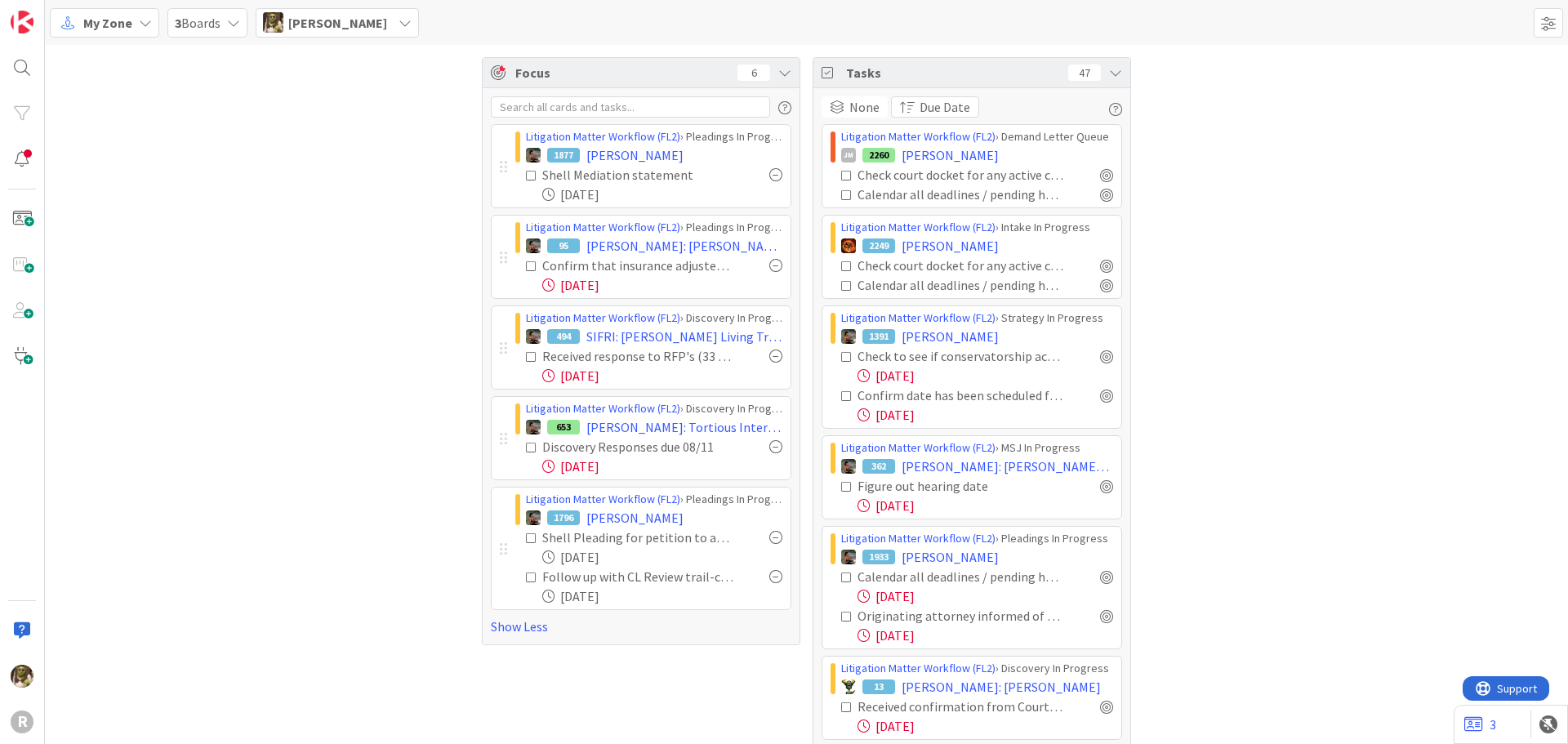
click at [107, 18] on span "My Zone" at bounding box center [108, 23] width 49 height 19
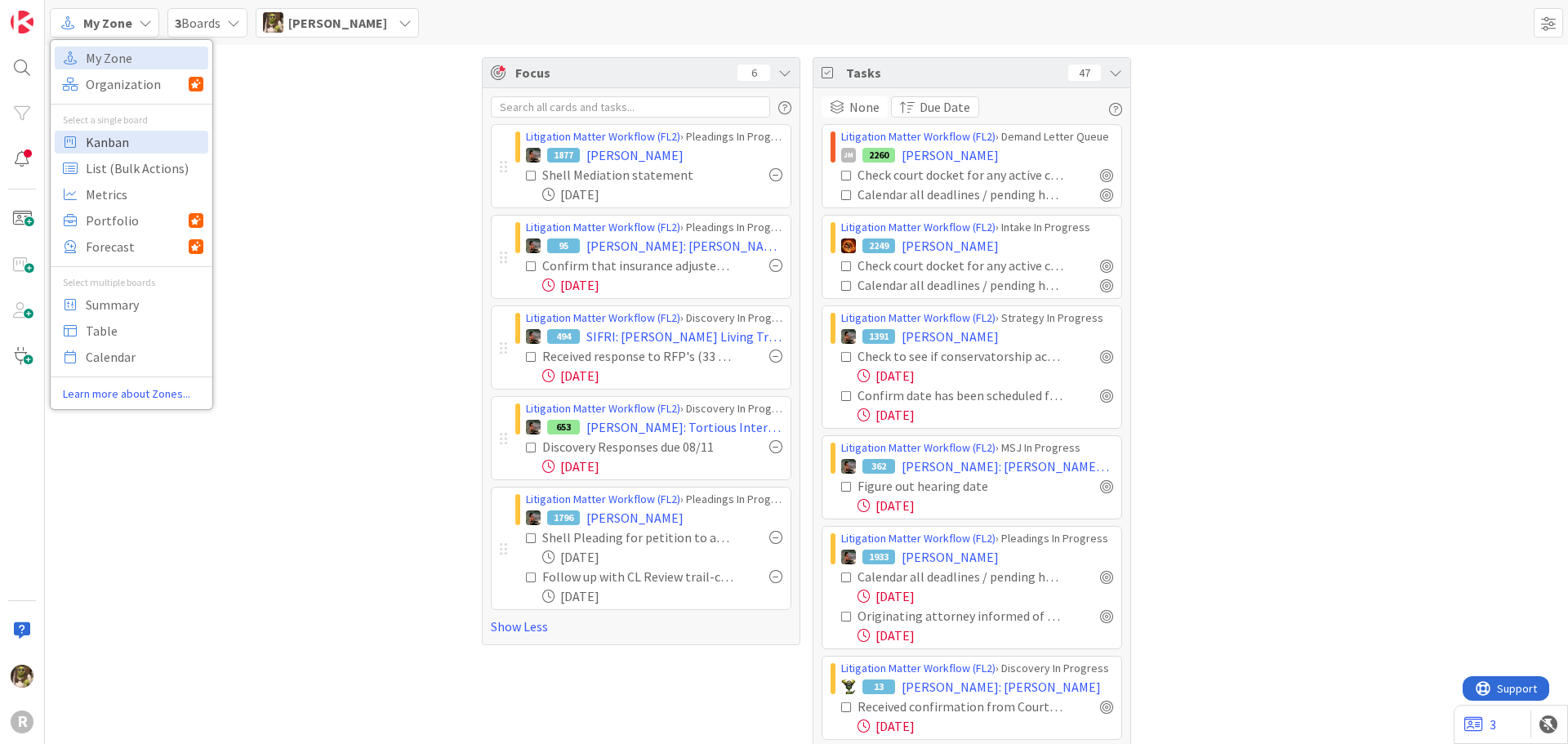
click at [127, 134] on span "Kanban" at bounding box center [144, 142] width 117 height 25
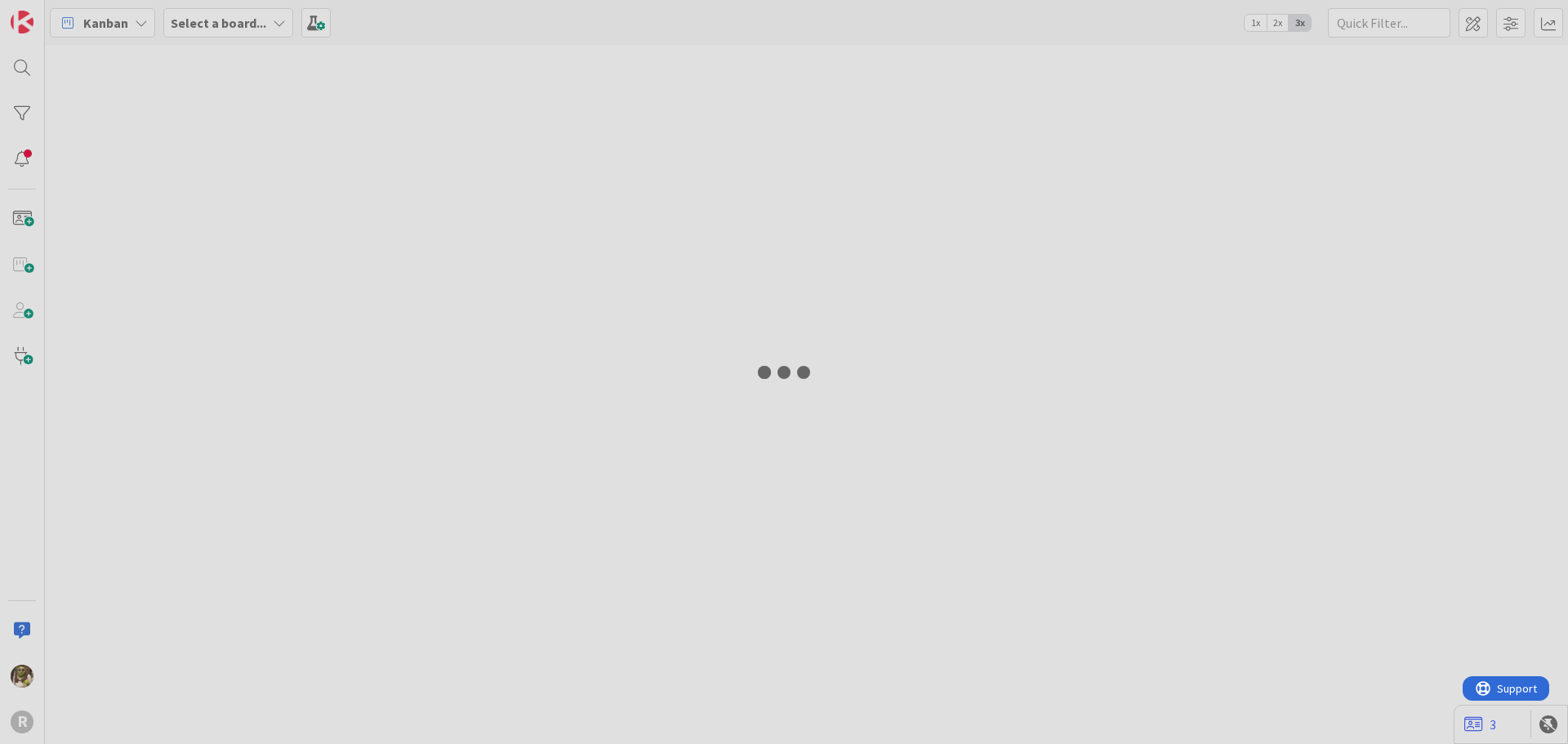
type input "freem"
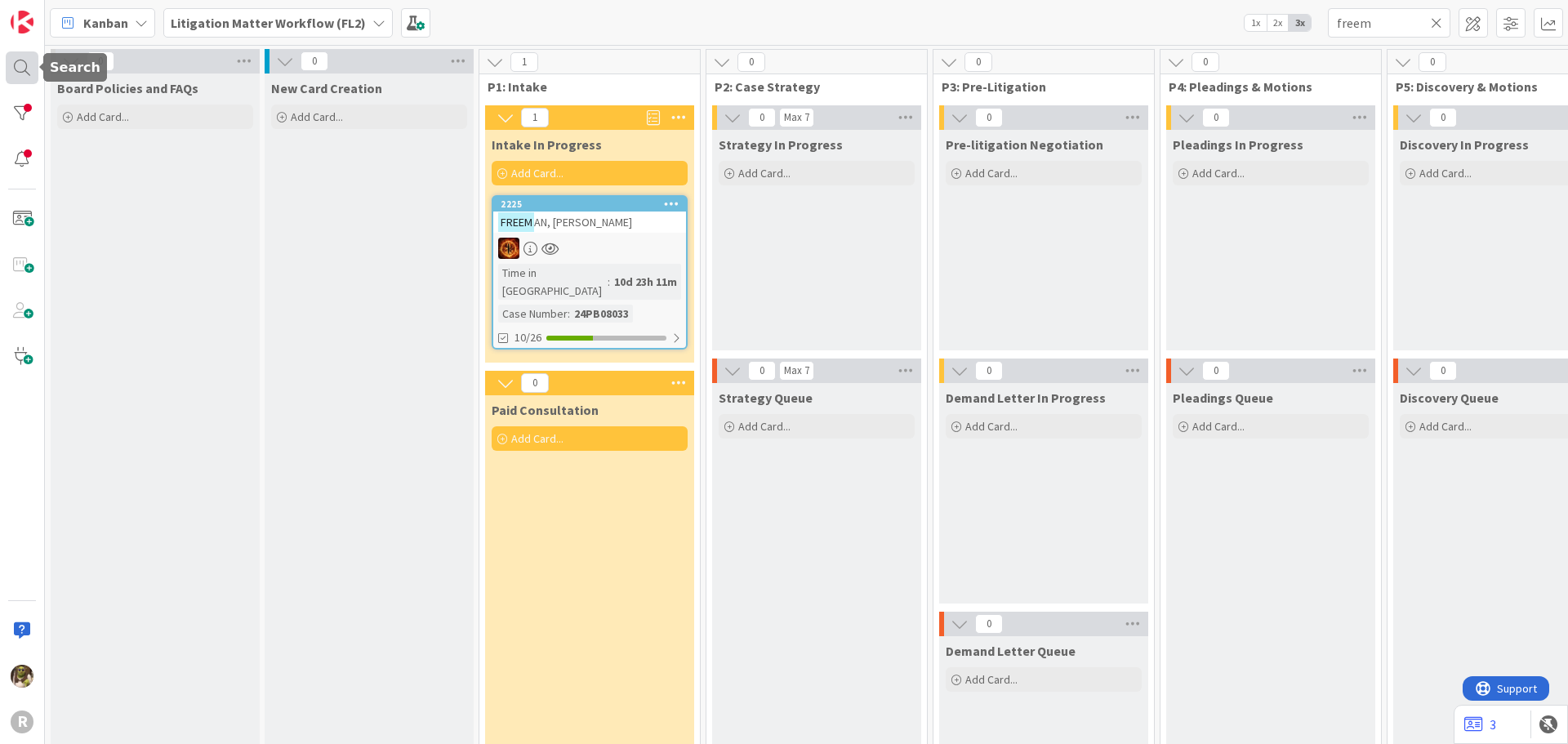
click at [30, 71] on div at bounding box center [22, 67] width 32 height 32
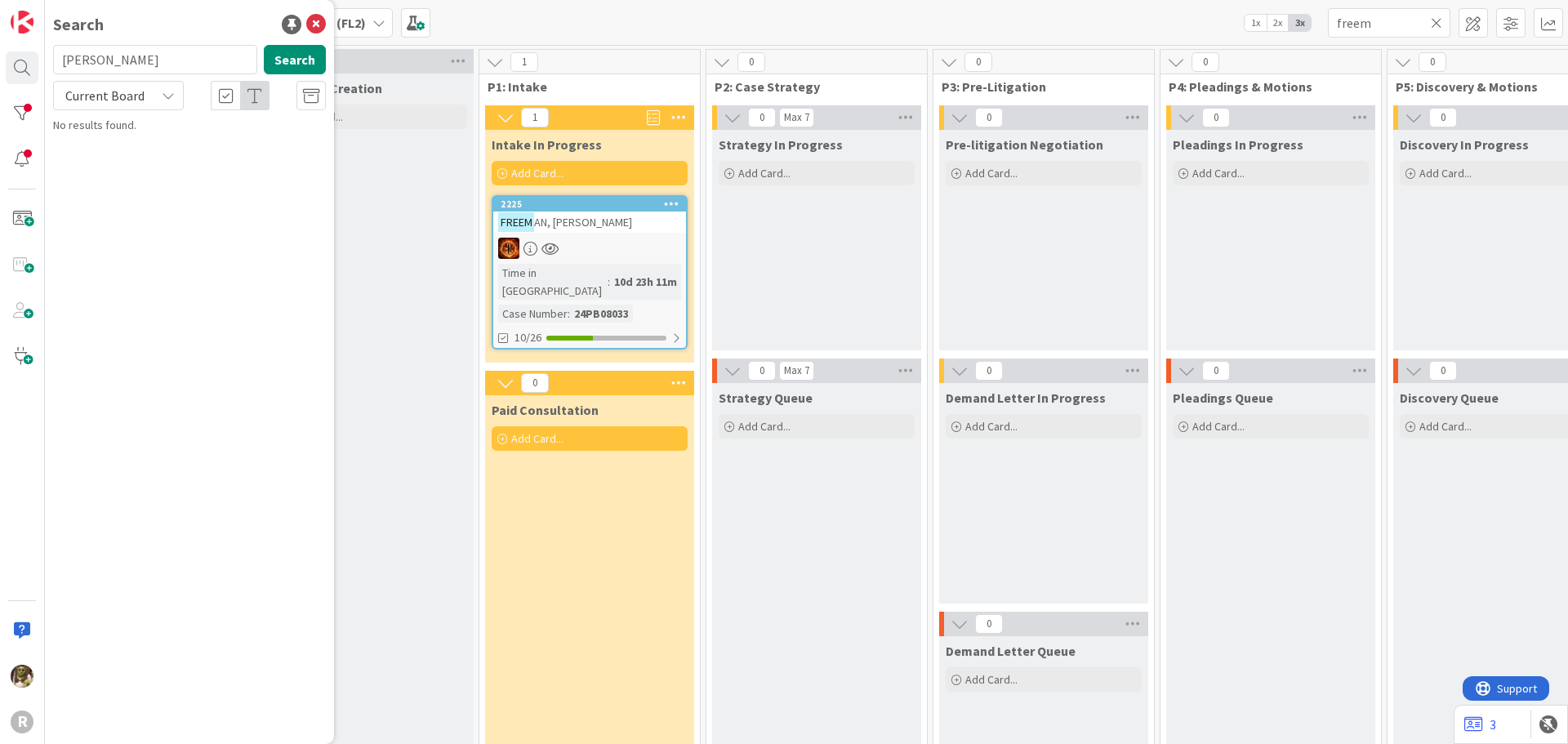
type input "[PERSON_NAME]"
drag, startPoint x: 202, startPoint y: 116, endPoint x: 174, endPoint y: 158, distance: 50.5
click at [174, 158] on mark "[PERSON_NAME]" at bounding box center [158, 159] width 86 height 18
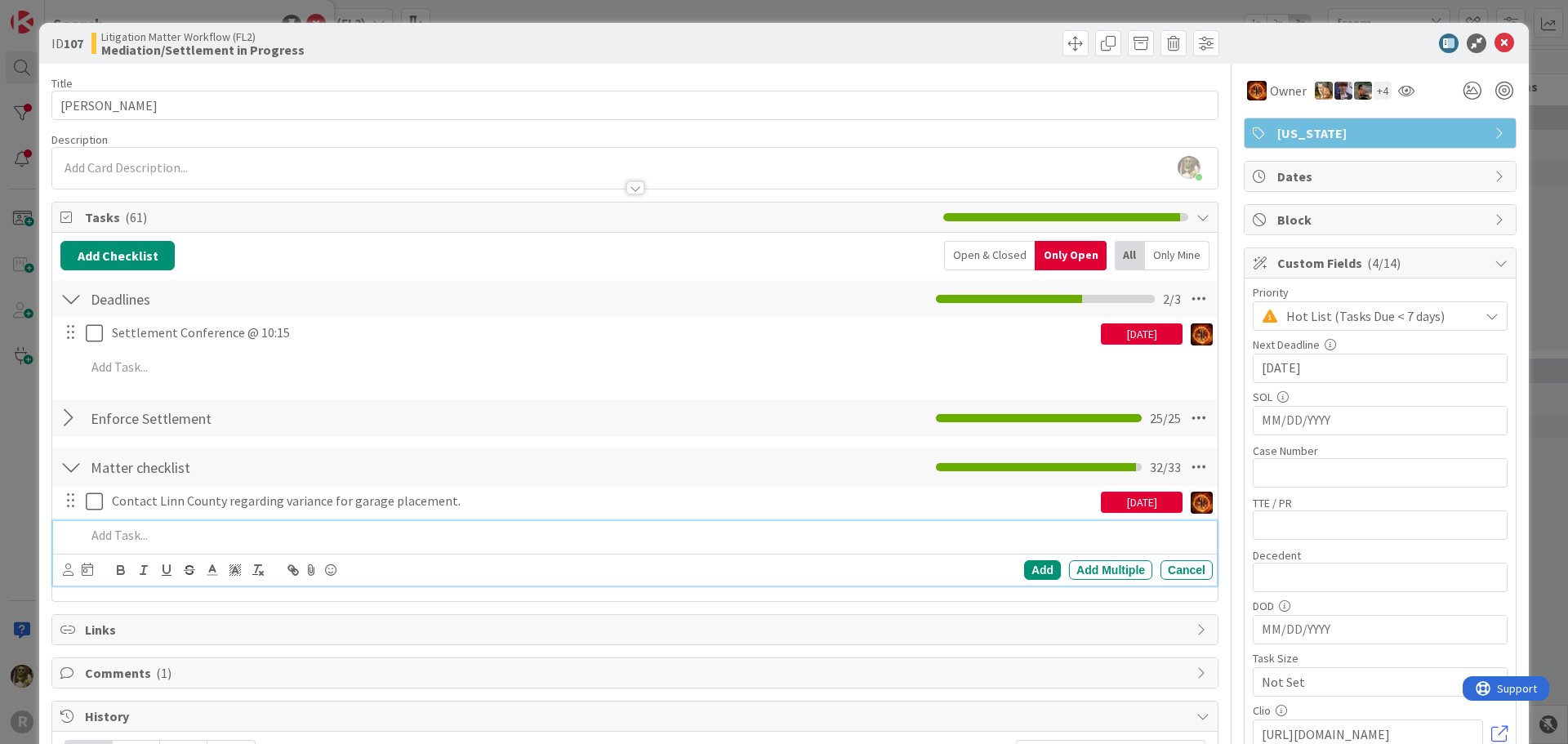
click at [126, 541] on p at bounding box center [646, 535] width 1121 height 18
click at [74, 572] on div at bounding box center [78, 570] width 31 height 19
click at [70, 573] on icon at bounding box center [68, 570] width 10 height 12
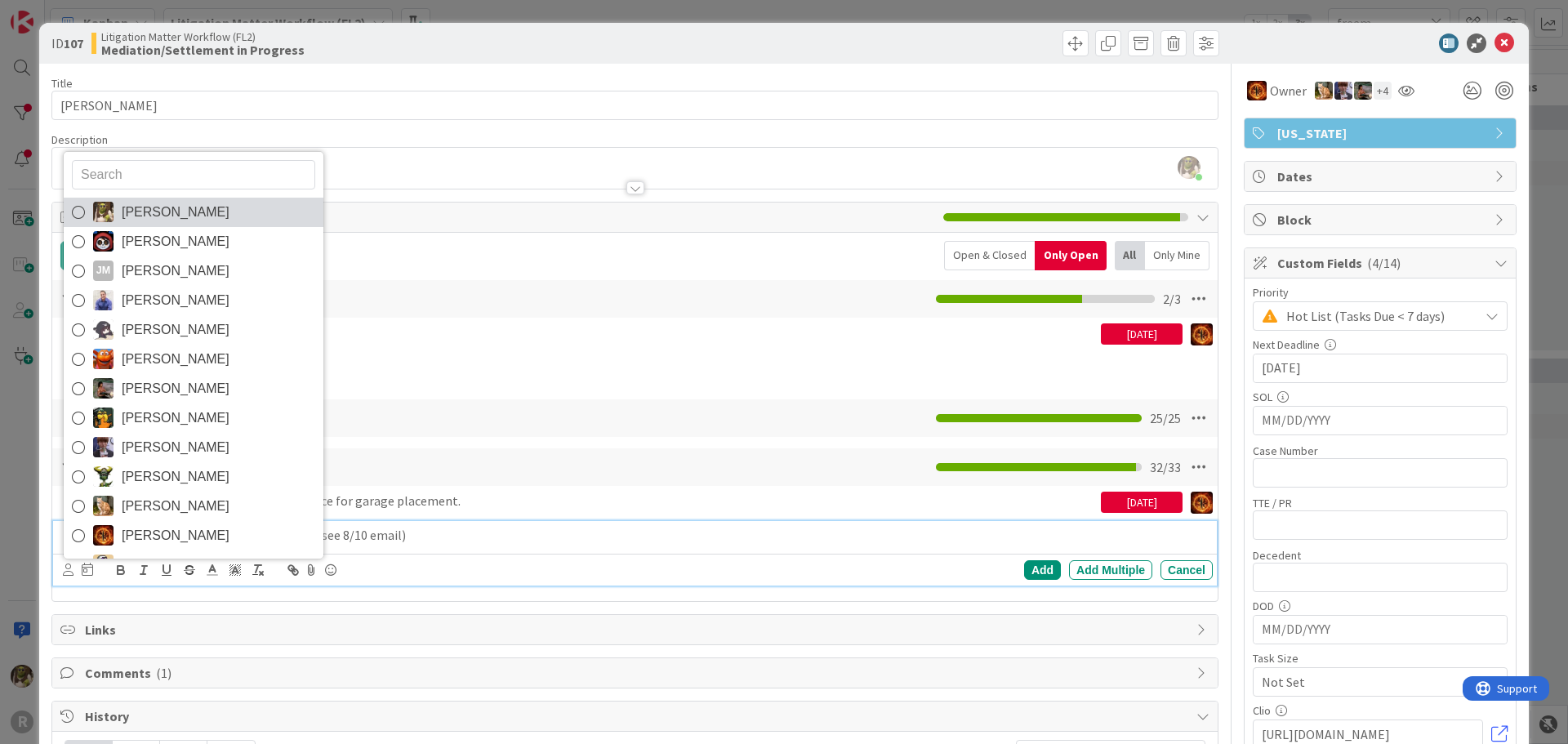
click at [187, 204] on span "[PERSON_NAME]" at bounding box center [175, 213] width 108 height 25
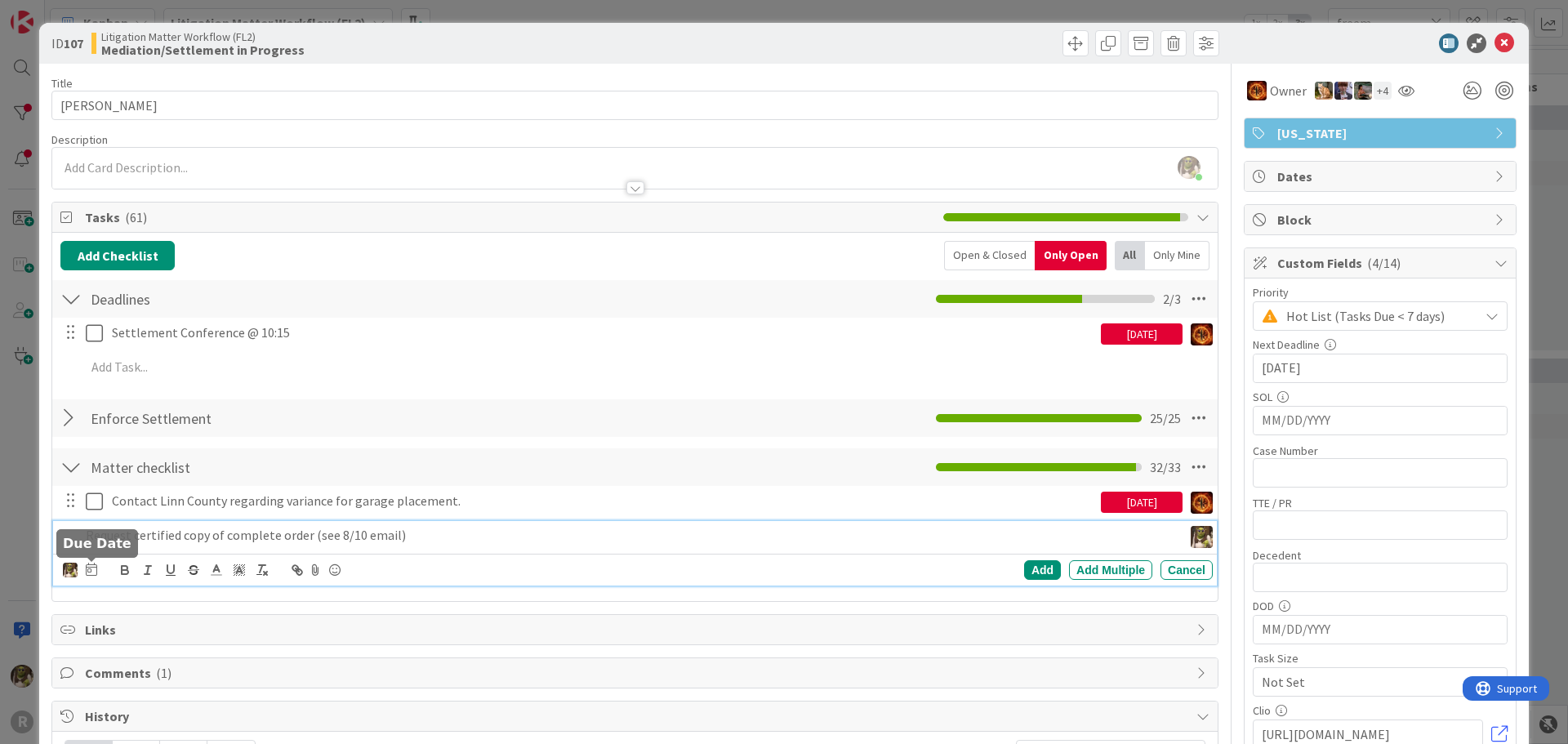
click at [94, 565] on icon at bounding box center [91, 569] width 11 height 13
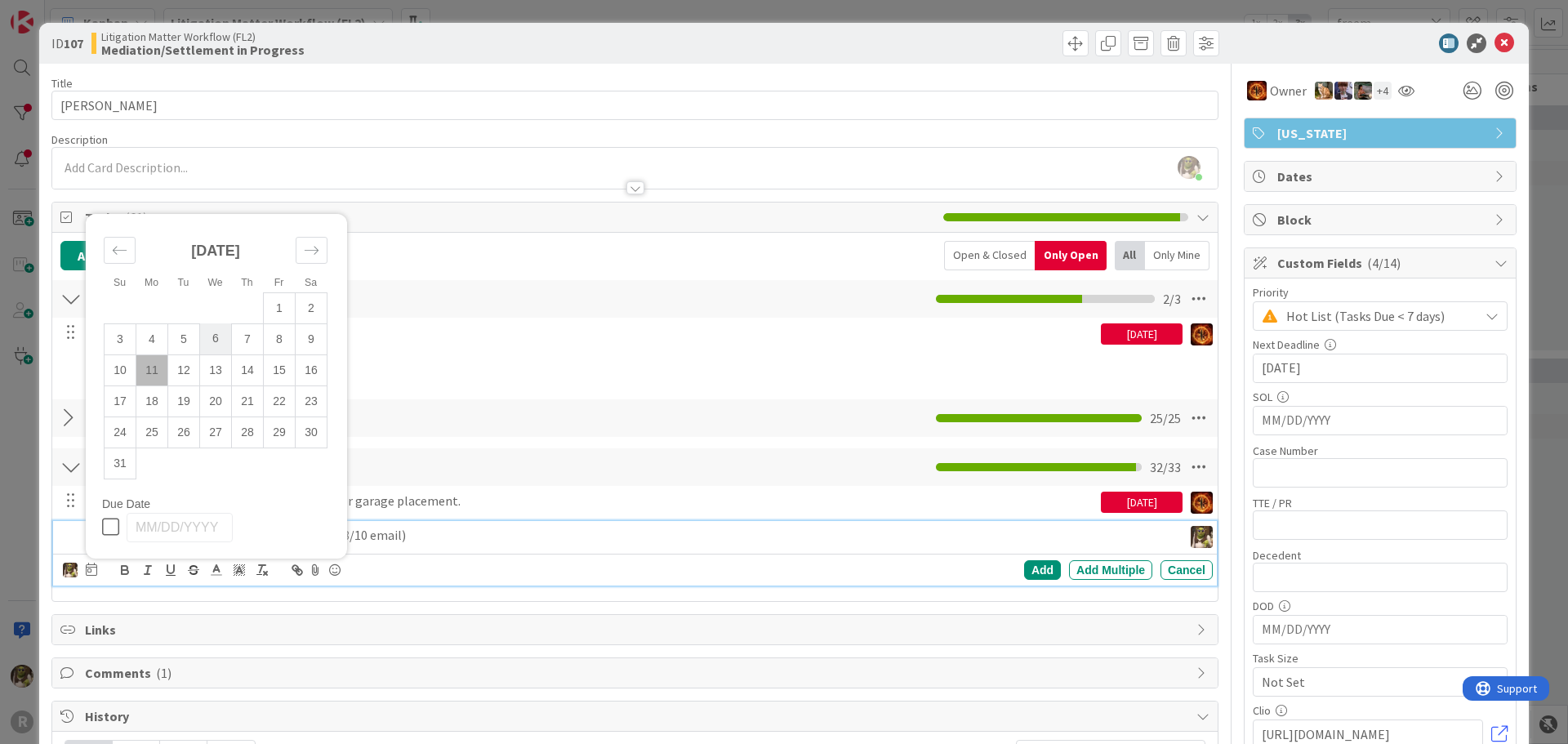
scroll to position [81, 0]
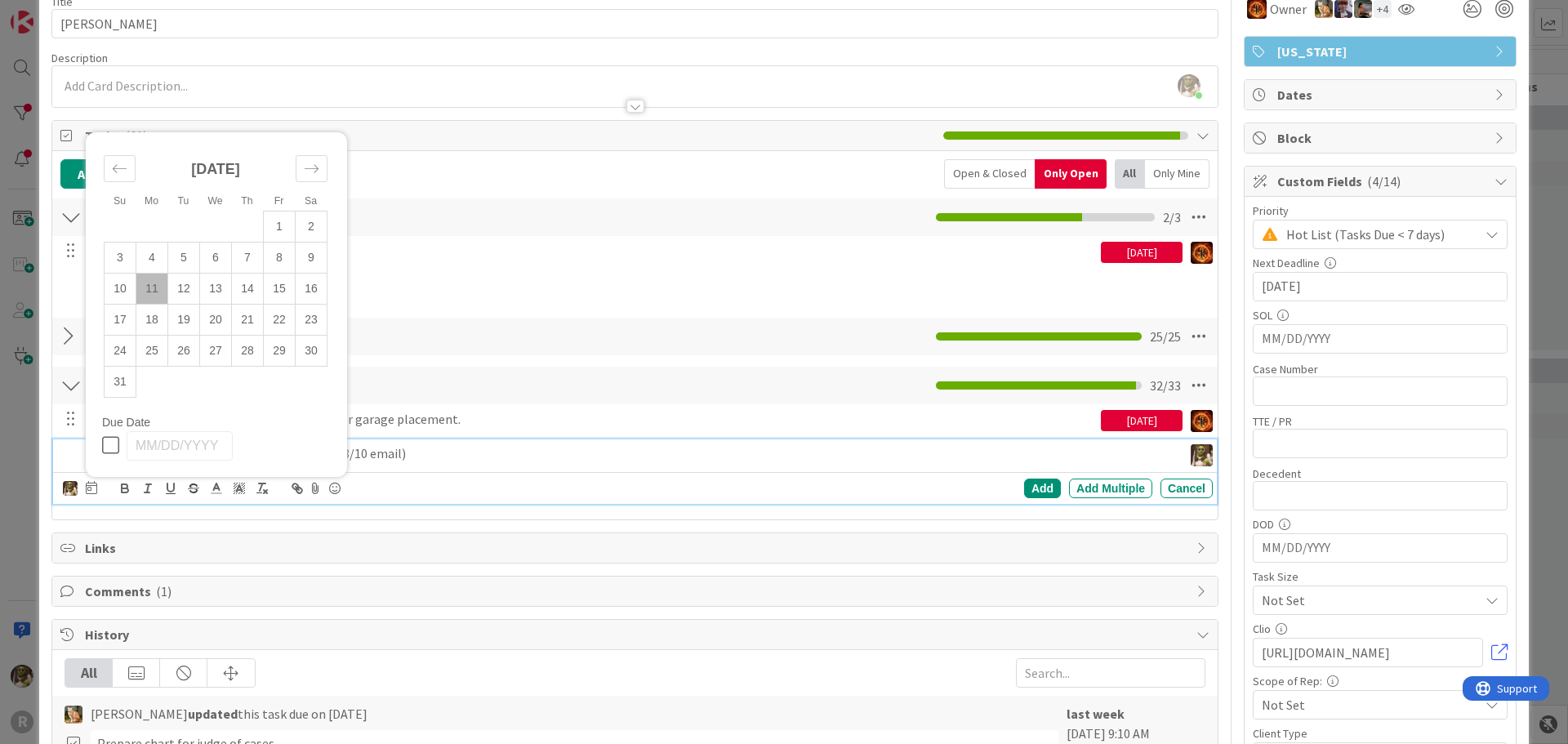
click at [150, 291] on td "11" at bounding box center [152, 288] width 32 height 31
click at [1024, 488] on div "Add" at bounding box center [1042, 488] width 37 height 19
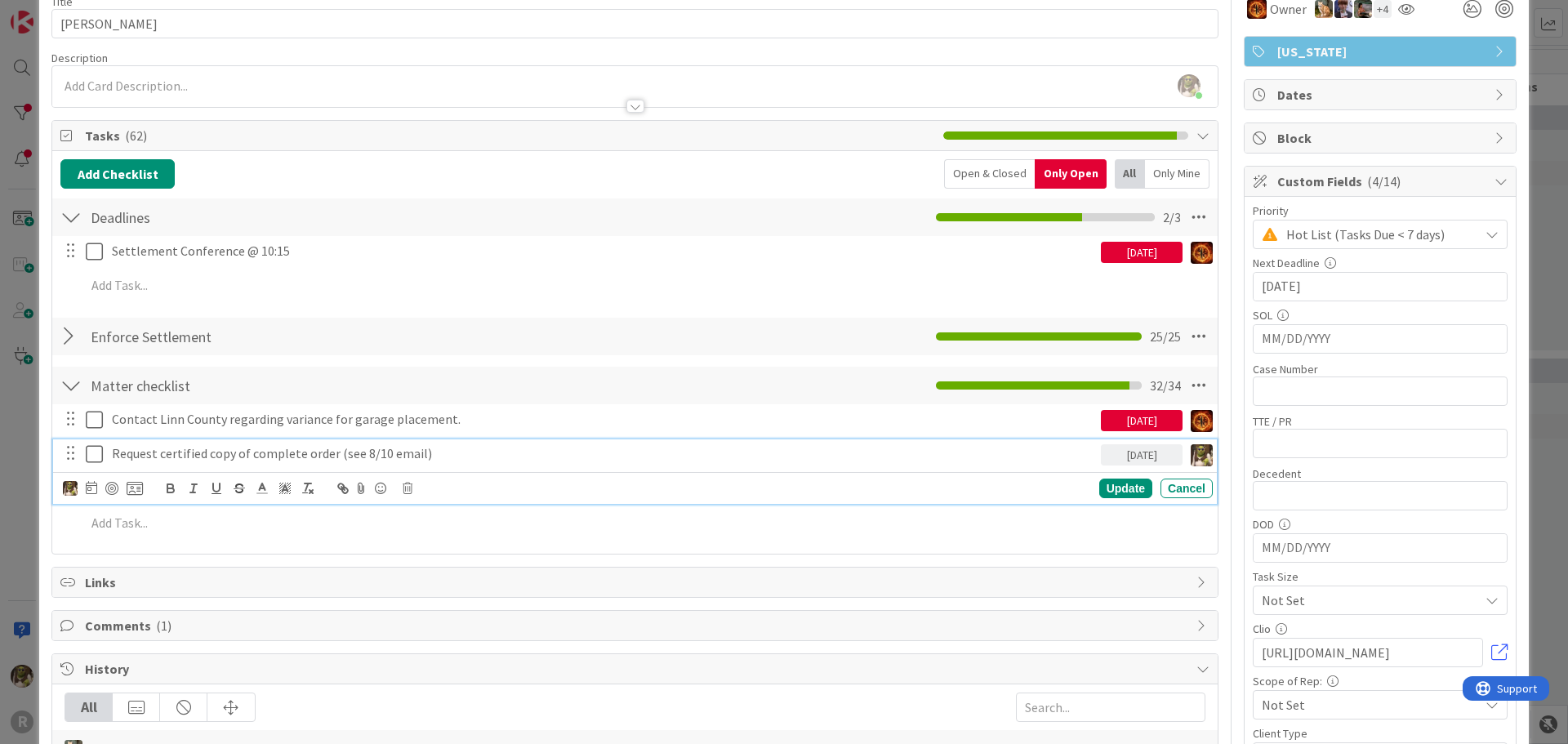
click at [453, 453] on p "Request certified copy of complete order (see 8/10 email)" at bounding box center [603, 453] width 983 height 18
click at [332, 454] on p "Request certified copy of complete order (see 8/10 email)" at bounding box center [603, 453] width 983 height 18
click at [1124, 485] on div "Update" at bounding box center [1125, 488] width 53 height 19
click at [498, 463] on div "Request certified copy of order and settlement agreement (see 8/10 email)" at bounding box center [603, 453] width 996 height 29
click at [88, 490] on icon at bounding box center [91, 488] width 11 height 13
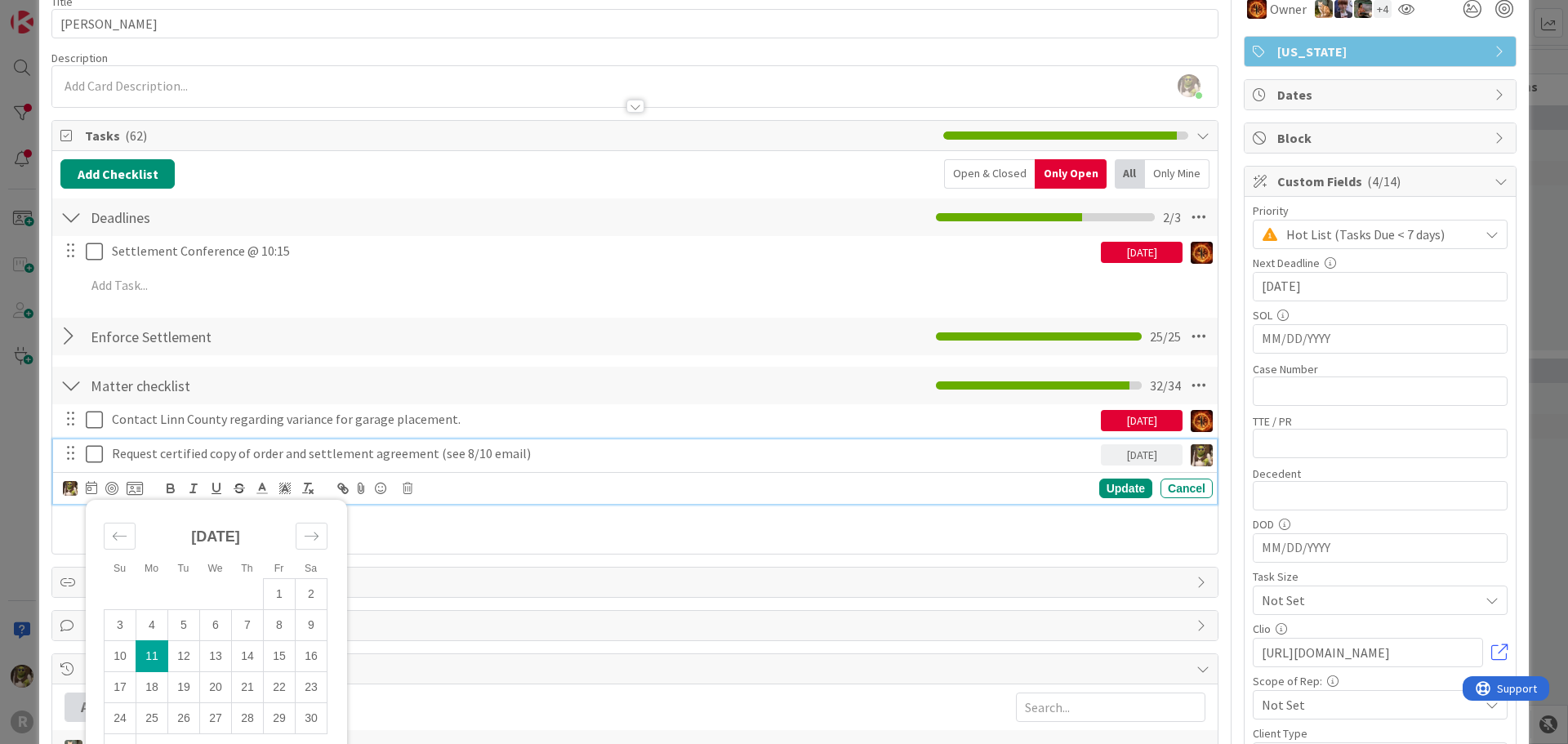
click at [150, 656] on td "11" at bounding box center [152, 656] width 32 height 31
click at [119, 493] on div "Su Mo Tu We Th Fr Sa [DATE] 1 2 3 4 5 6 7 8 9 10 11 12 13 14 15 16 17 18 19 20 …" at bounding box center [102, 488] width 80 height 19
click at [114, 490] on div at bounding box center [111, 488] width 13 height 13
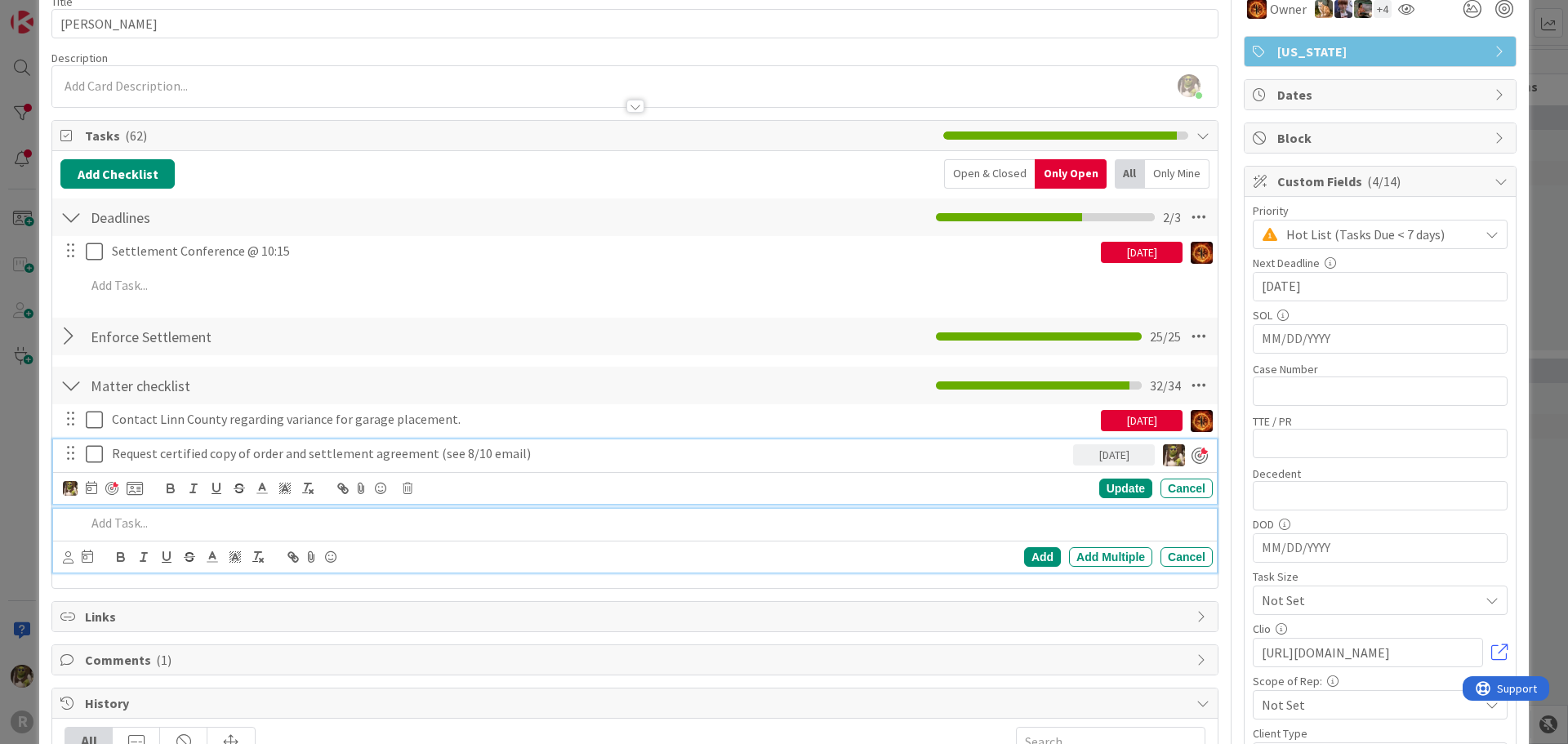
click at [114, 522] on p at bounding box center [646, 523] width 1121 height 18
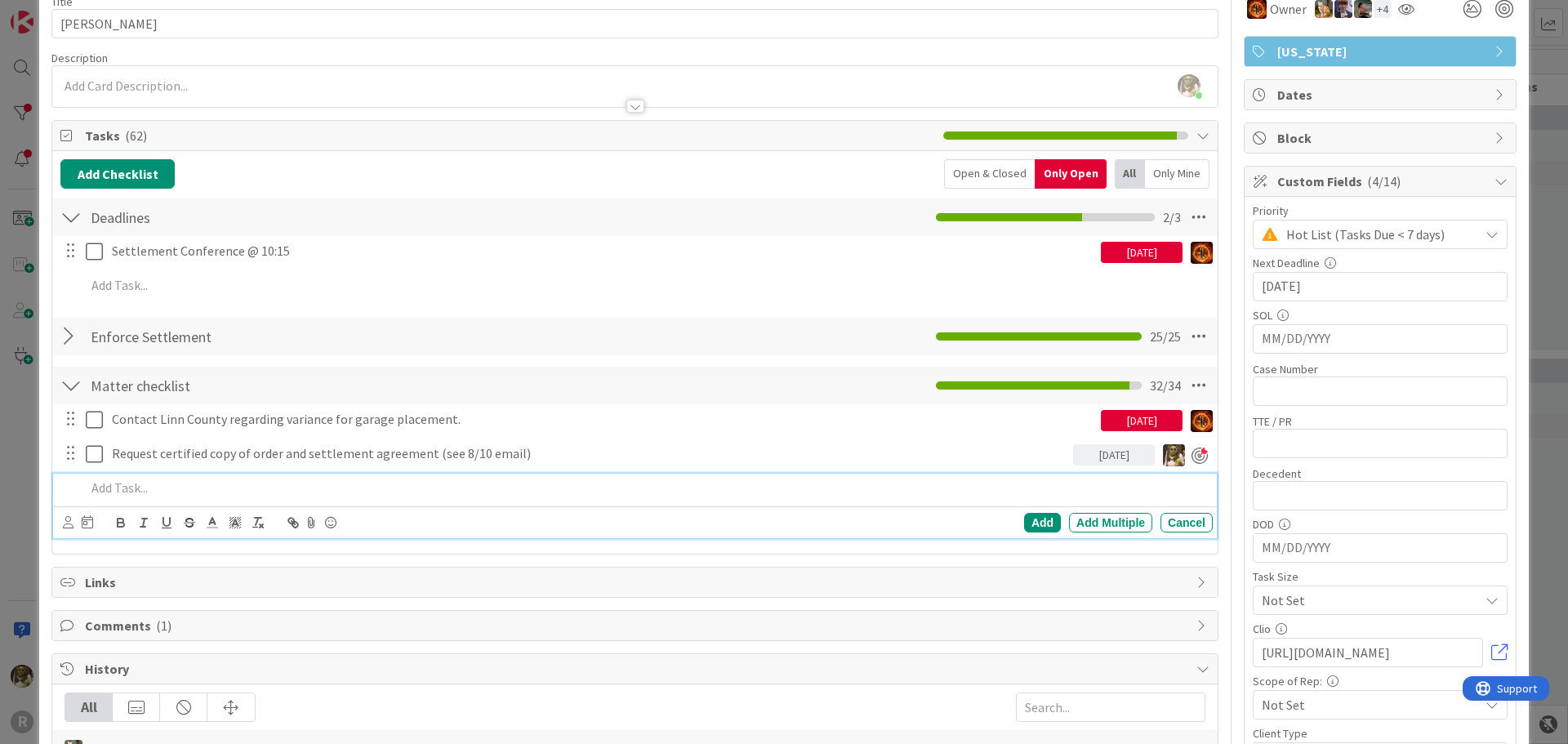
scroll to position [46, 0]
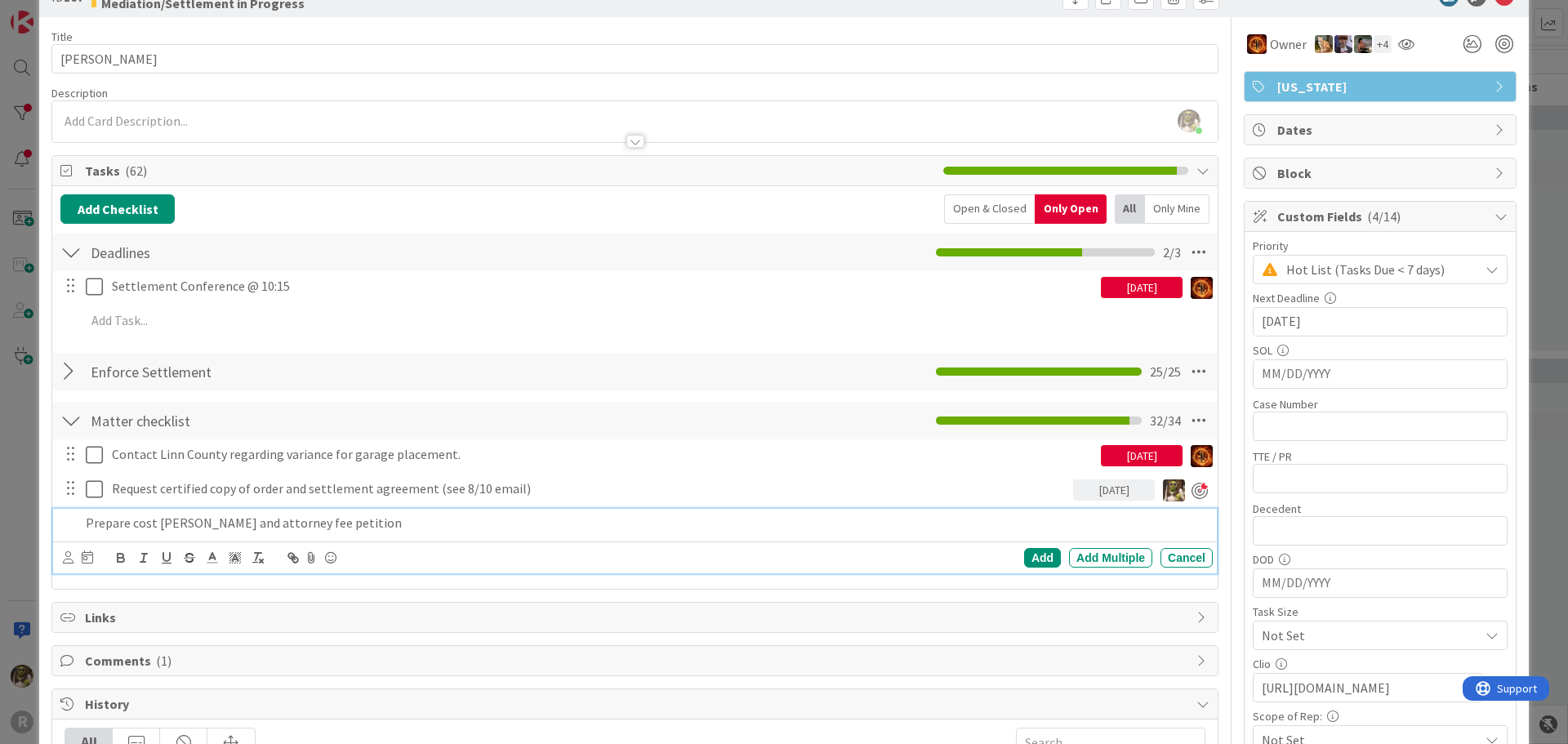
click at [319, 516] on p "Prepare cost [PERSON_NAME] and attorney fee petition" at bounding box center [646, 523] width 1121 height 18
click at [314, 523] on p "Prepare cost [PERSON_NAME] and attorney fee petition for the contract case purs…" at bounding box center [646, 523] width 1121 height 18
click at [574, 530] on p "Prepare cost [PERSON_NAME] and attorney fee petition for the contract case purs…" at bounding box center [646, 523] width 1121 height 18
click at [67, 555] on icon at bounding box center [68, 558] width 10 height 12
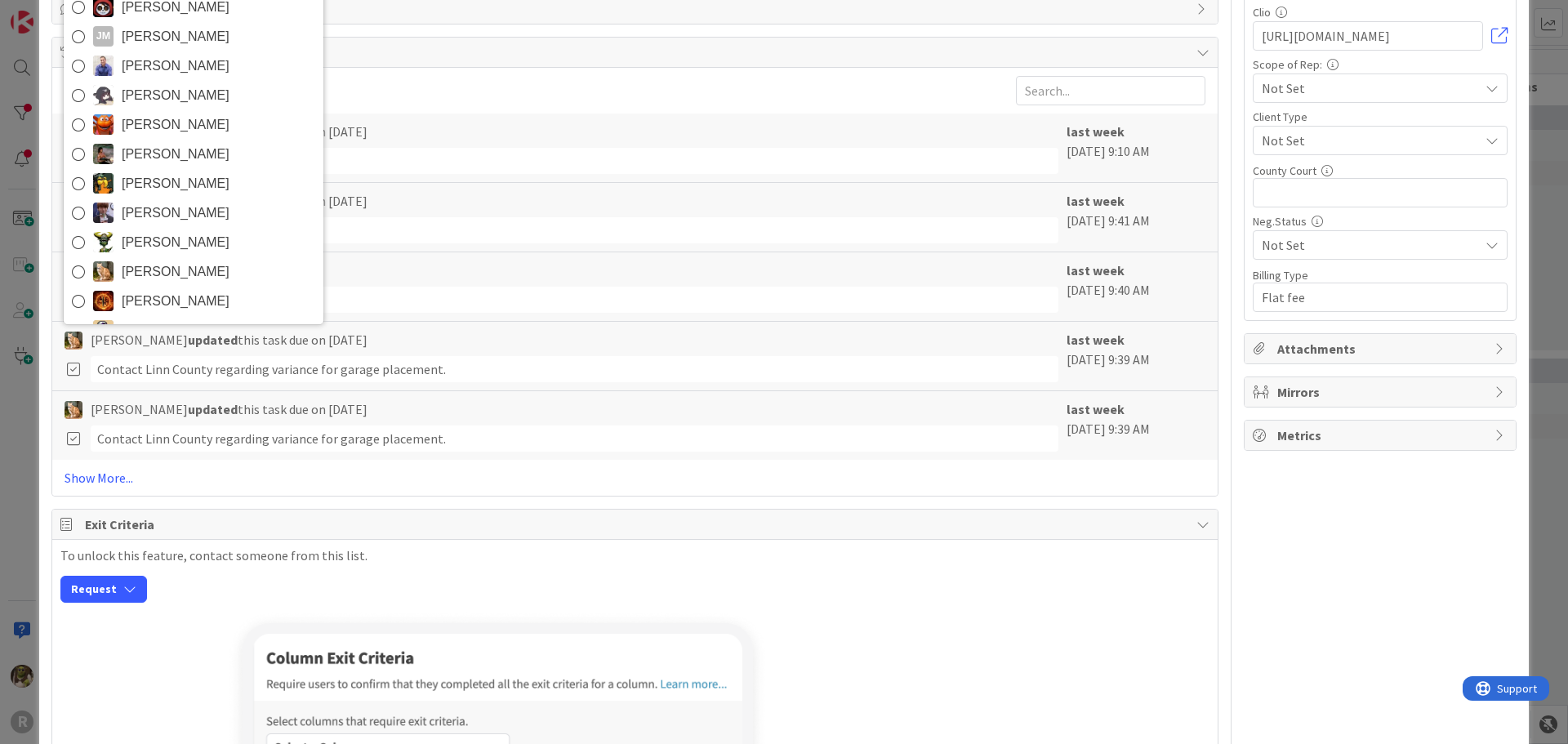
scroll to position [407, 0]
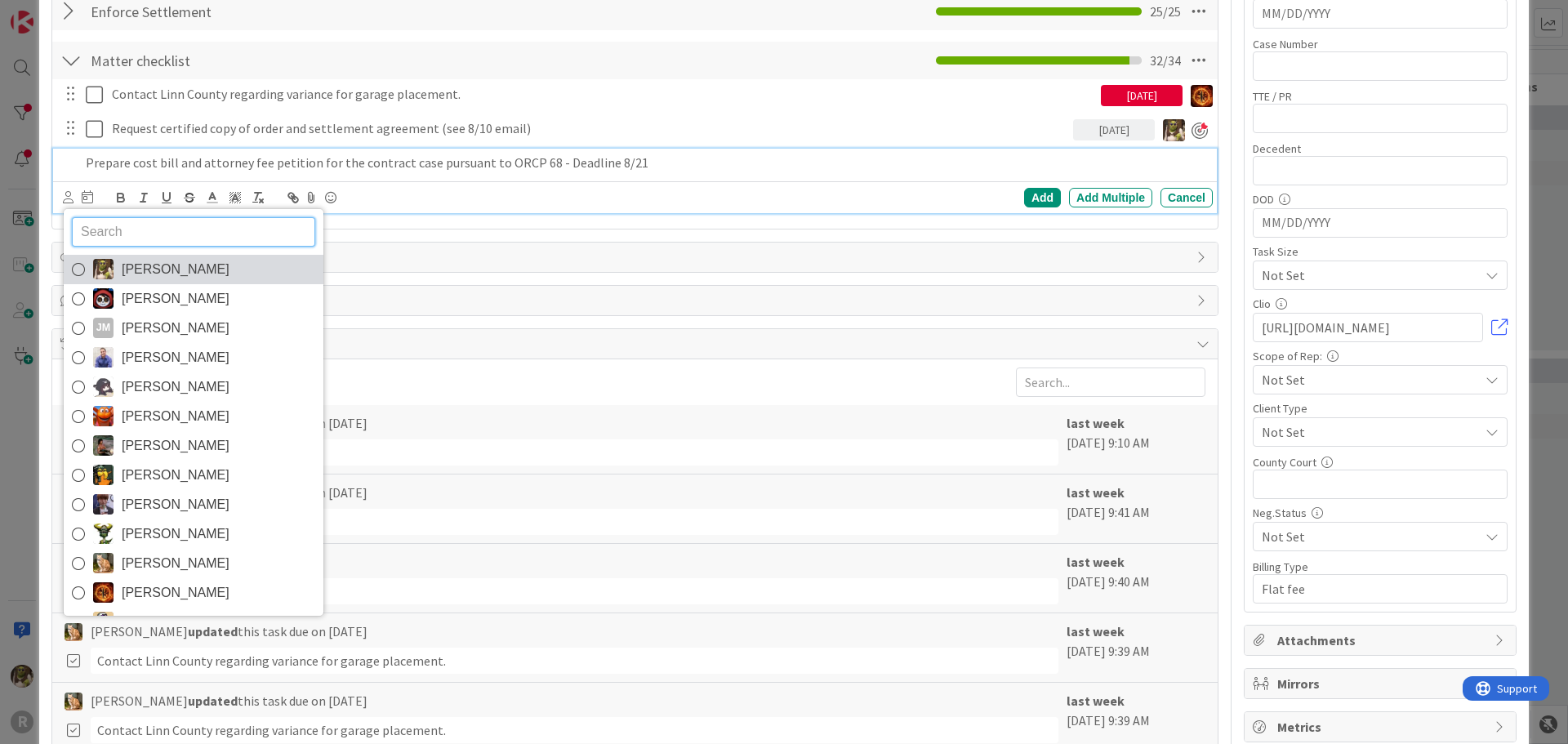
click at [192, 260] on span "[PERSON_NAME]" at bounding box center [175, 270] width 108 height 25
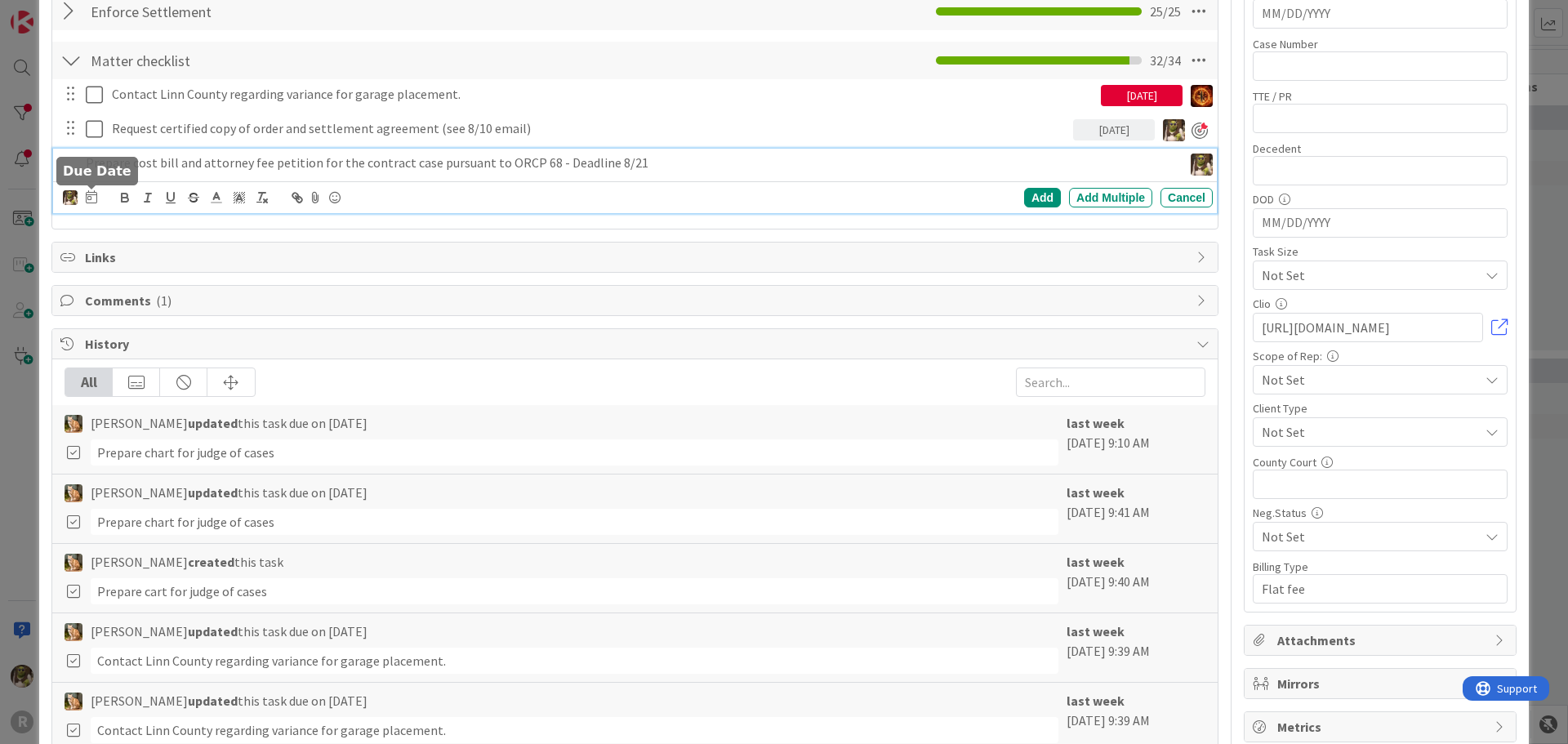
click at [94, 201] on icon at bounding box center [91, 196] width 11 height 13
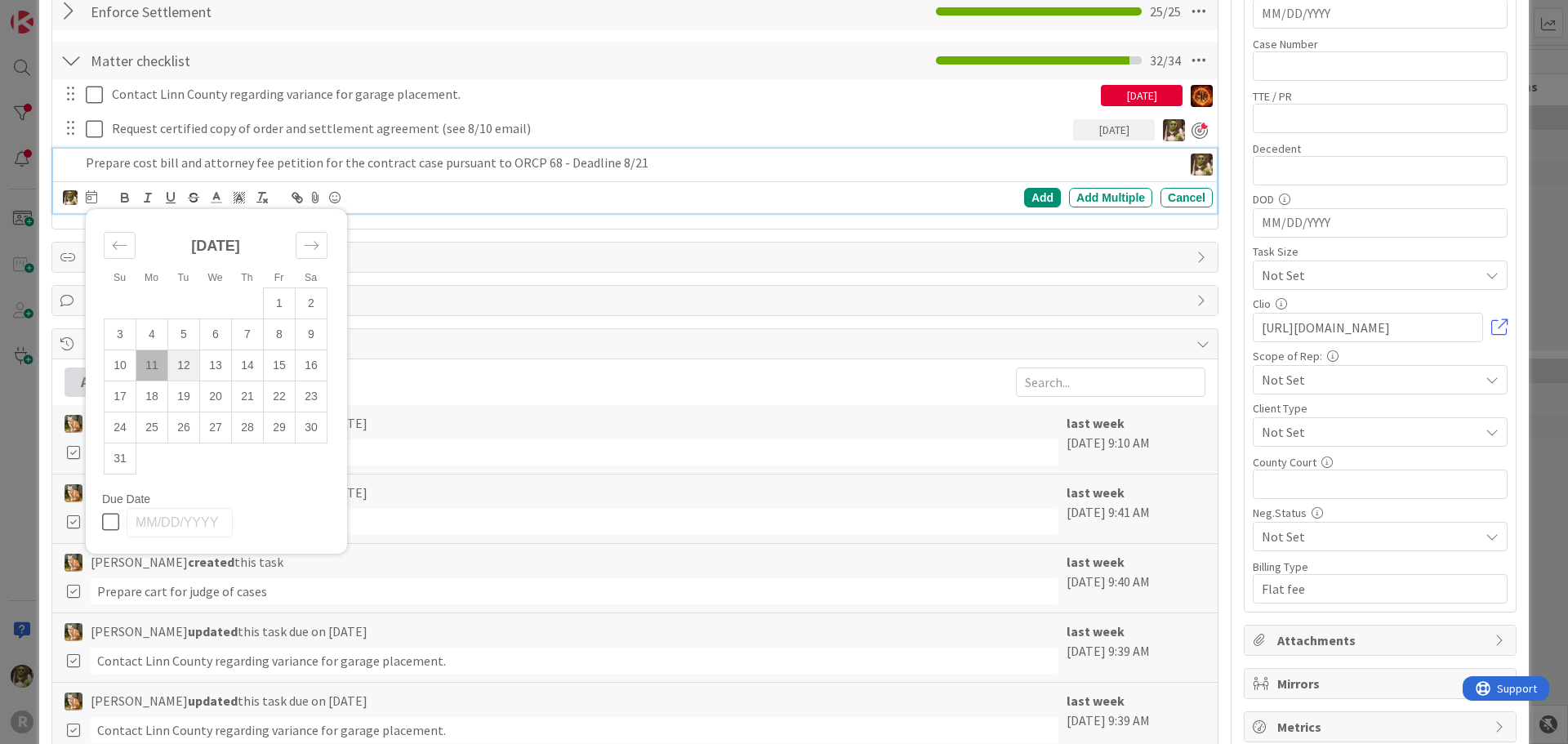
click at [186, 359] on td "12" at bounding box center [184, 364] width 32 height 31
click at [873, 197] on div "Add Add Multiple Cancel" at bounding box center [957, 198] width 510 height 19
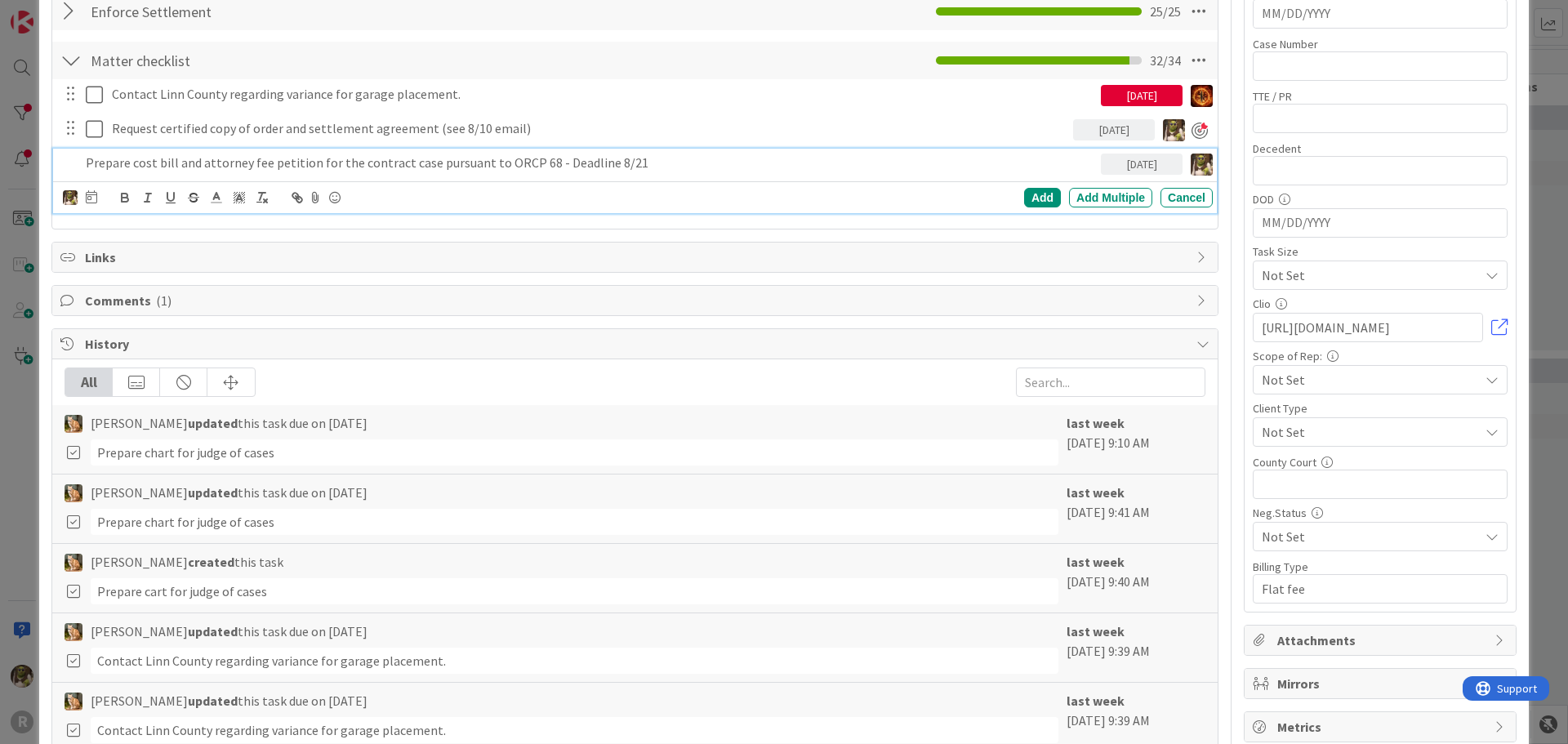
click at [516, 163] on p "Prepare cost bill and attorney fee petition for the contract case pursuant to O…" at bounding box center [590, 162] width 1009 height 18
click at [1047, 201] on div "Add" at bounding box center [1042, 198] width 37 height 19
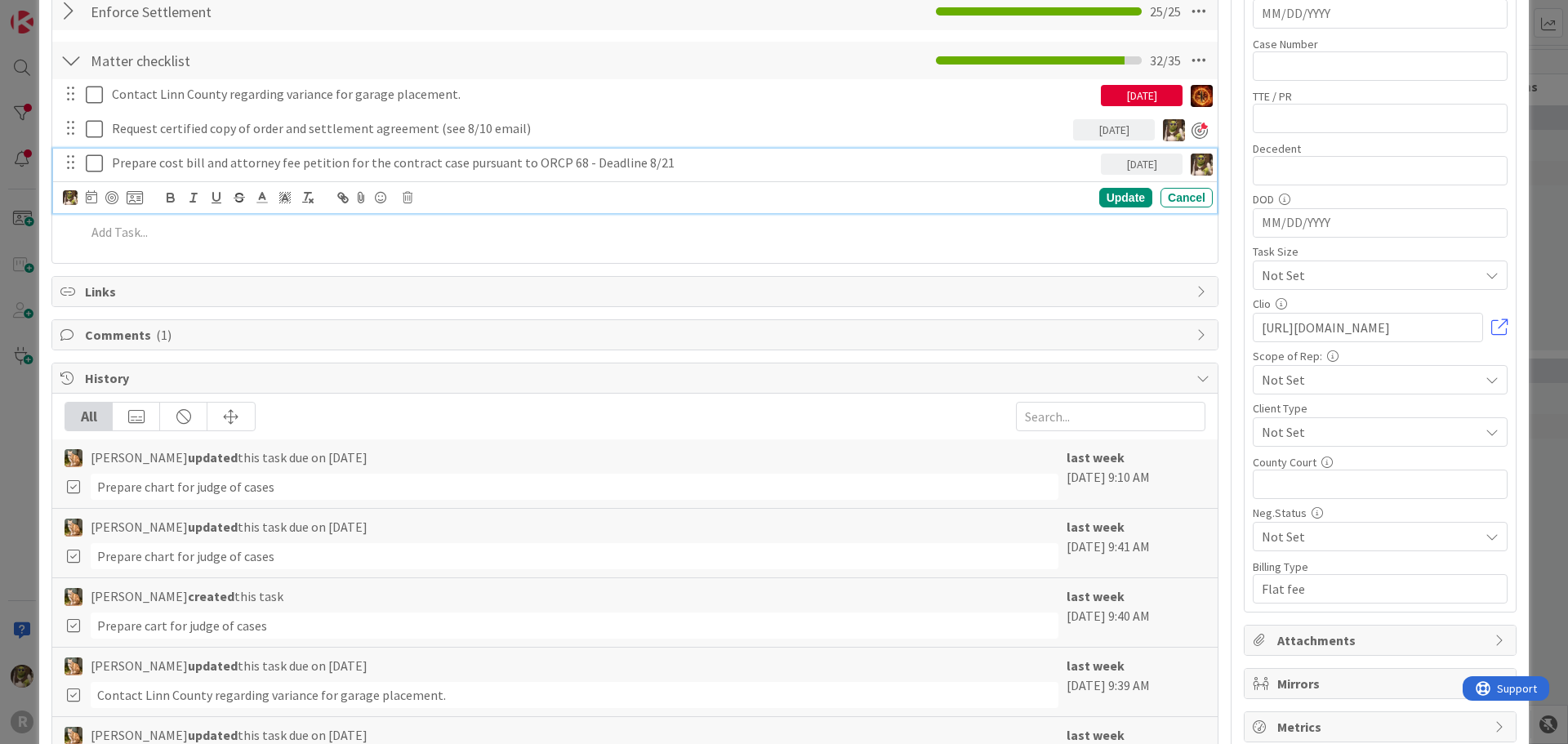
click at [608, 172] on div "Prepare cost bill and attorney fee petition for the contract case pursuant to O…" at bounding box center [603, 163] width 996 height 29
click at [108, 194] on div at bounding box center [111, 197] width 13 height 13
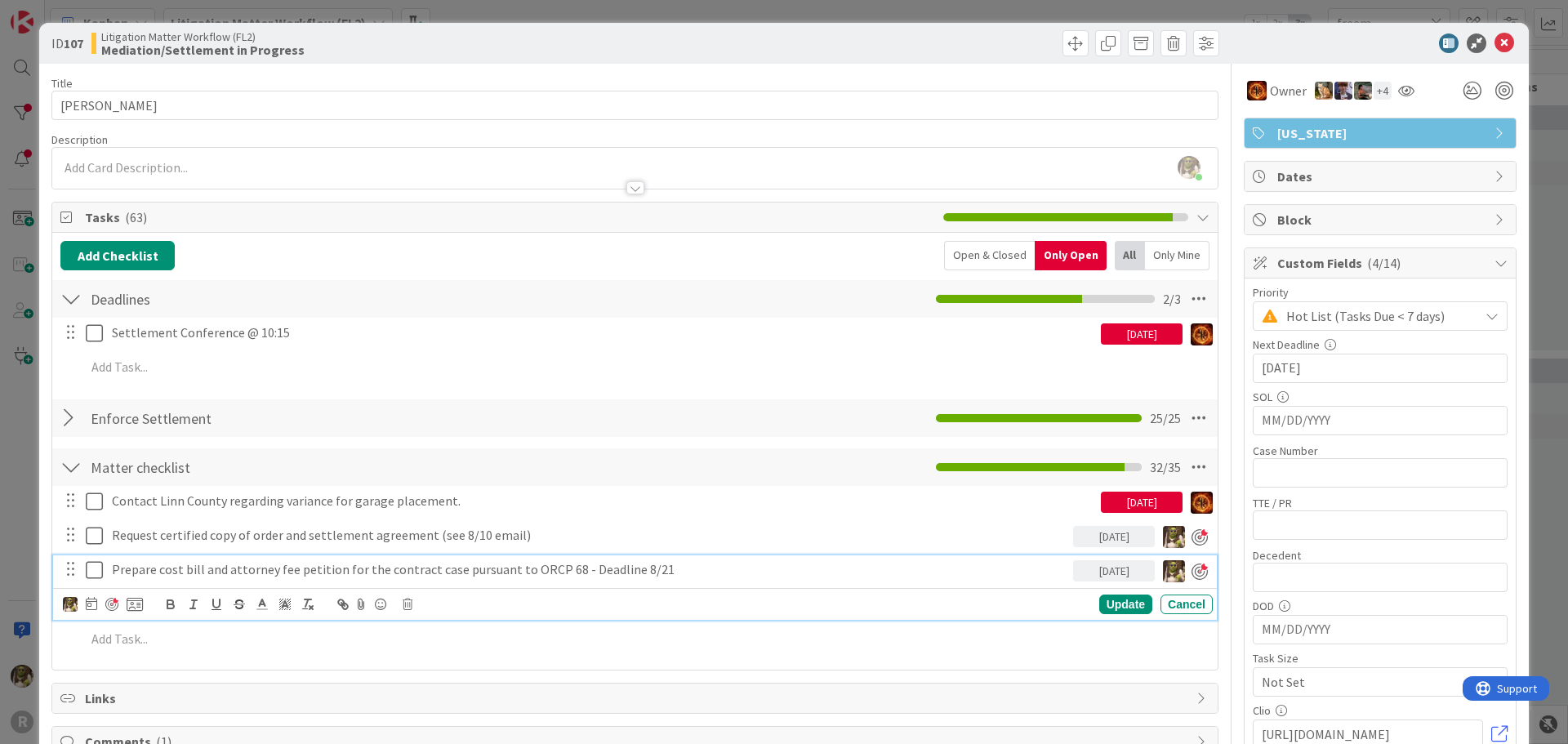
click at [203, 162] on div "[PERSON_NAME] joined 3 m ago" at bounding box center [635, 168] width 1166 height 41
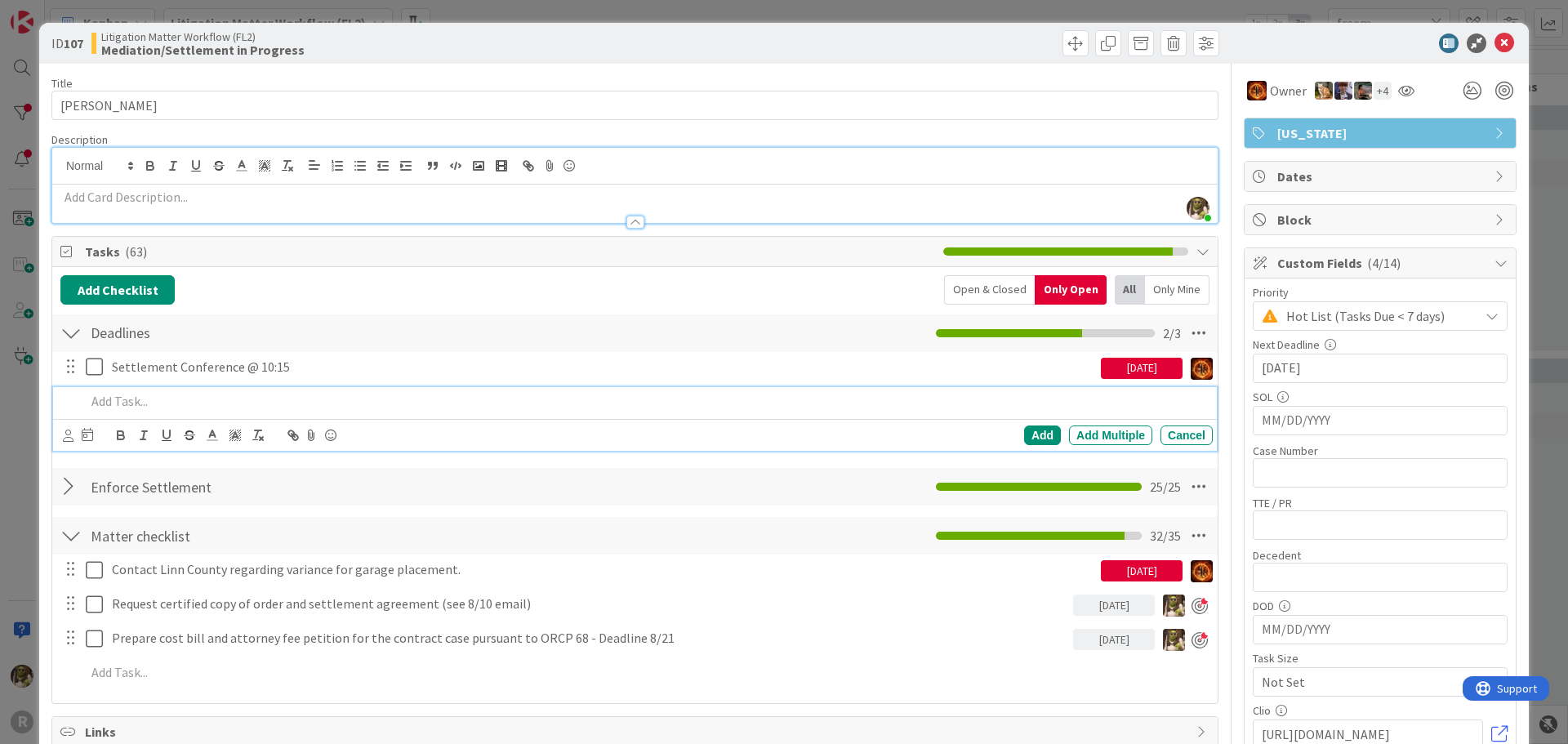
click at [158, 392] on p at bounding box center [646, 401] width 1121 height 18
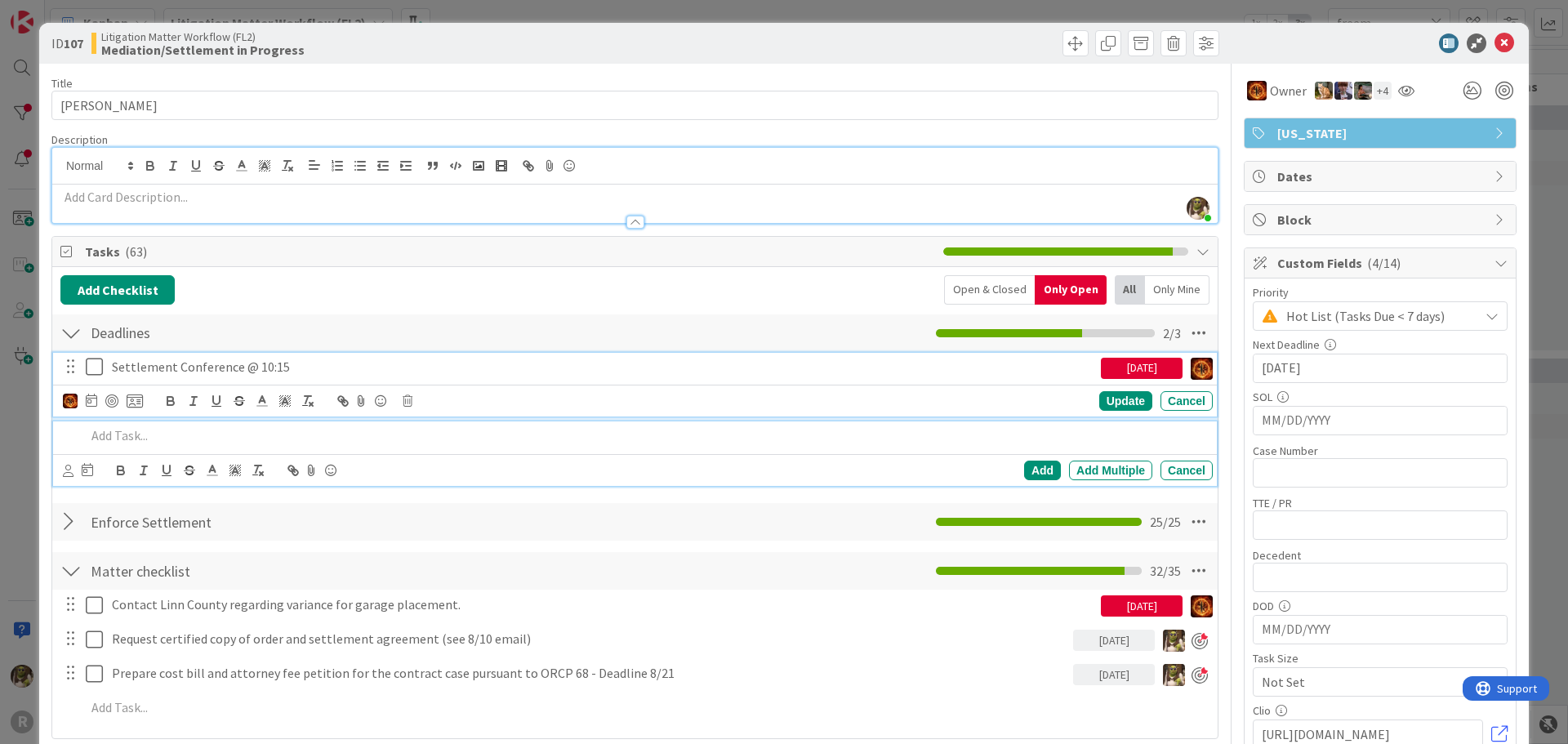
click at [102, 365] on icon at bounding box center [98, 367] width 24 height 19
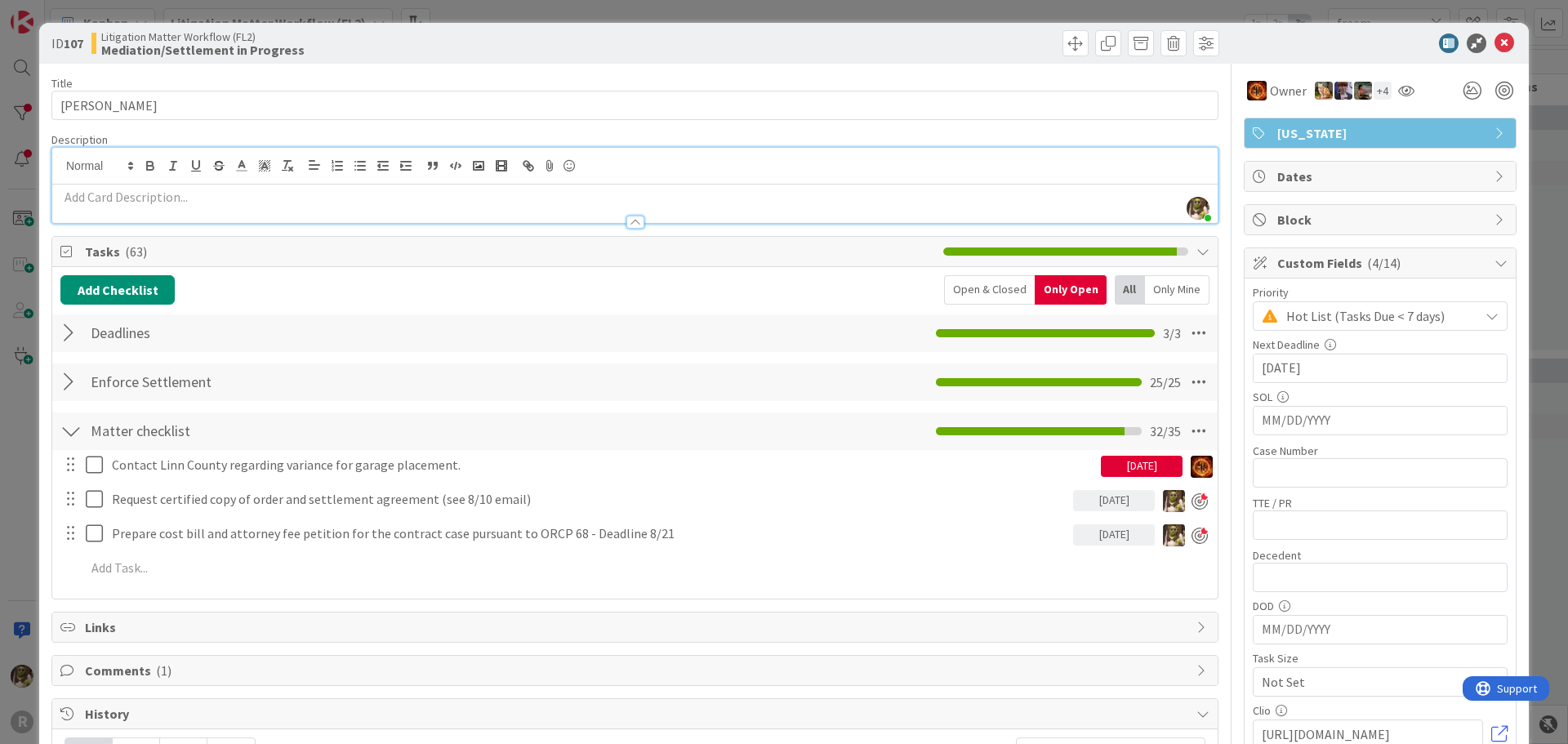
click at [64, 339] on div at bounding box center [71, 333] width 21 height 30
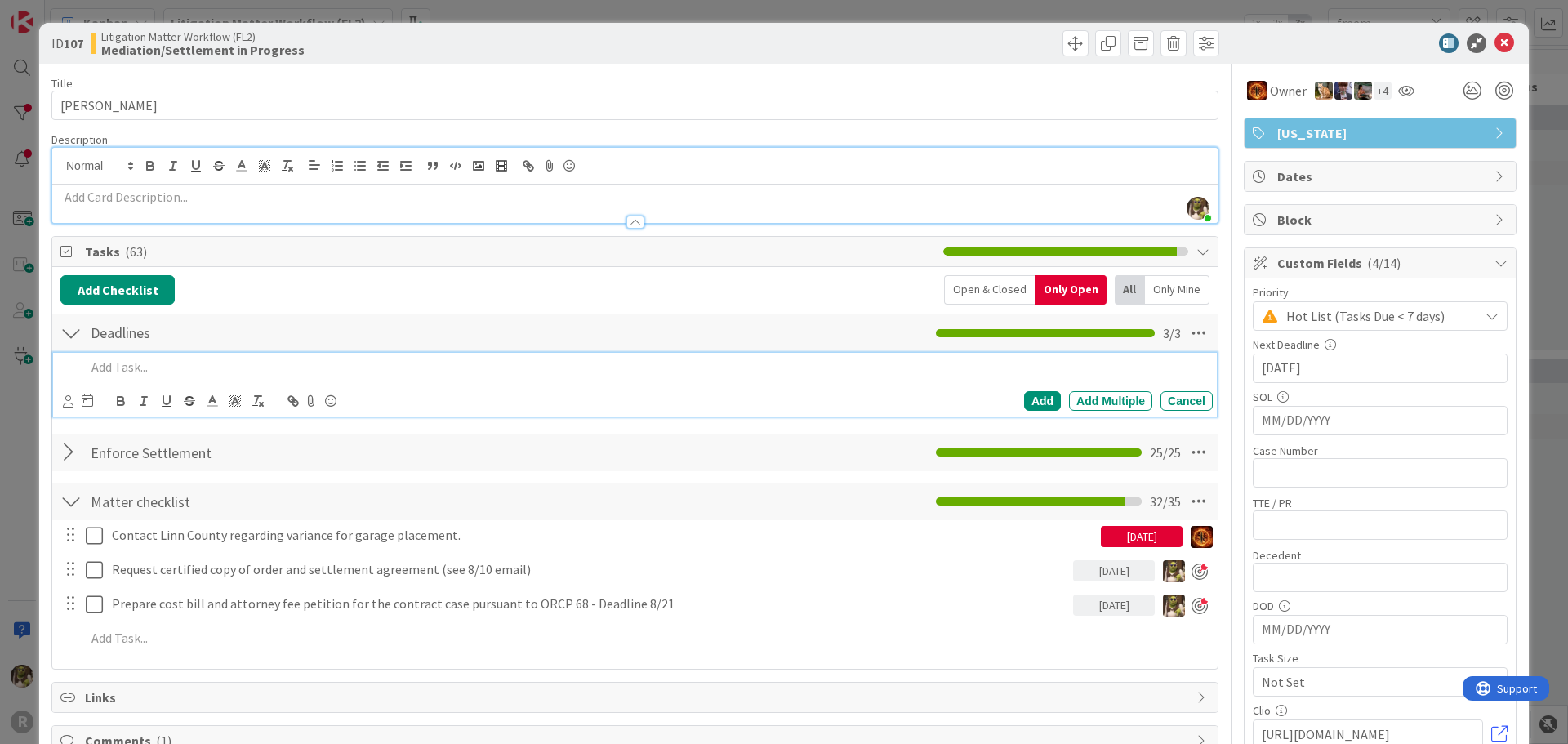
click at [138, 373] on p at bounding box center [646, 367] width 1121 height 18
click at [154, 362] on p "Deadline for Cost Bill and Attorney Fee Petition" at bounding box center [646, 367] width 1121 height 18
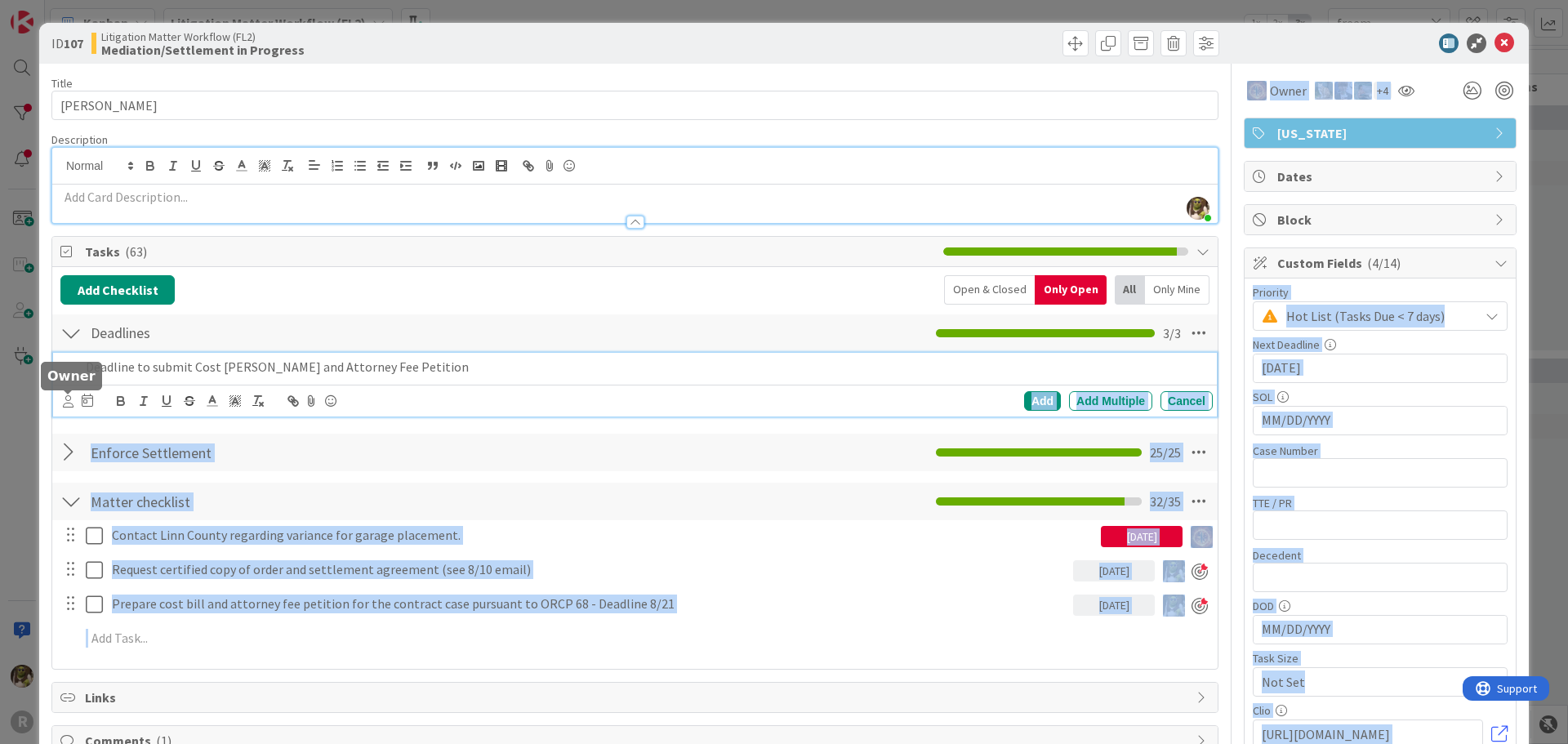
click at [65, 392] on div at bounding box center [68, 401] width 10 height 18
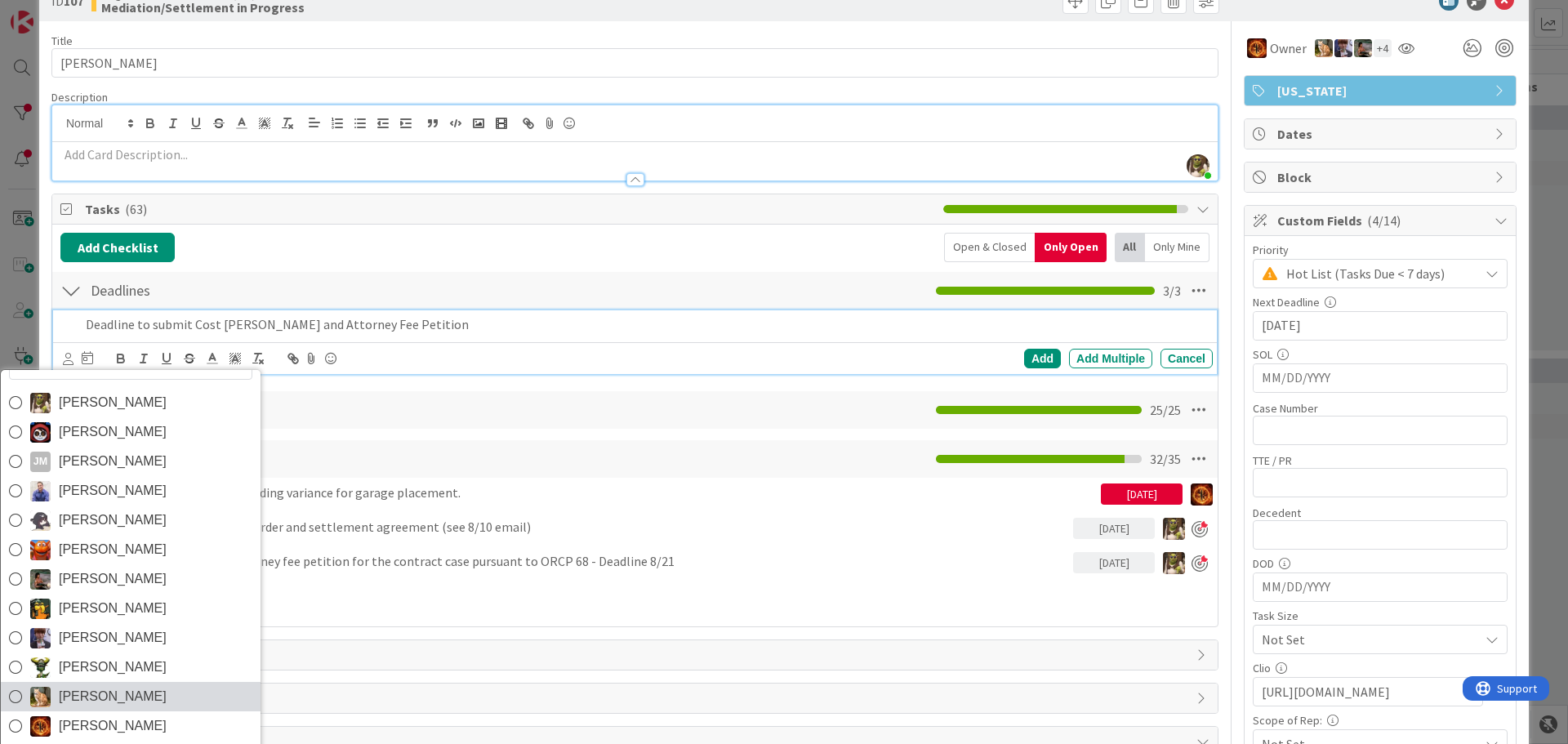
scroll to position [164, 0]
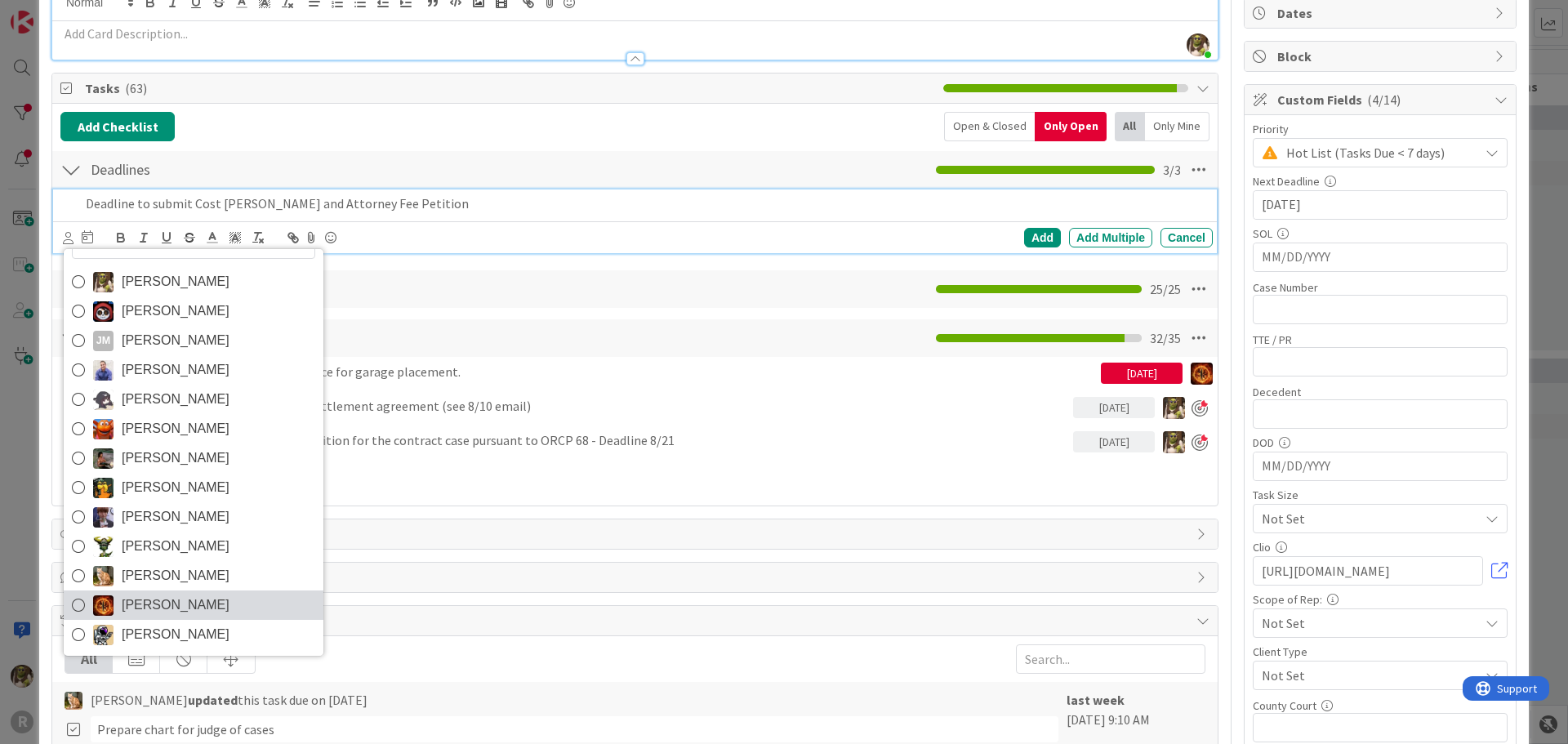
click at [159, 600] on span "[PERSON_NAME]" at bounding box center [175, 606] width 108 height 25
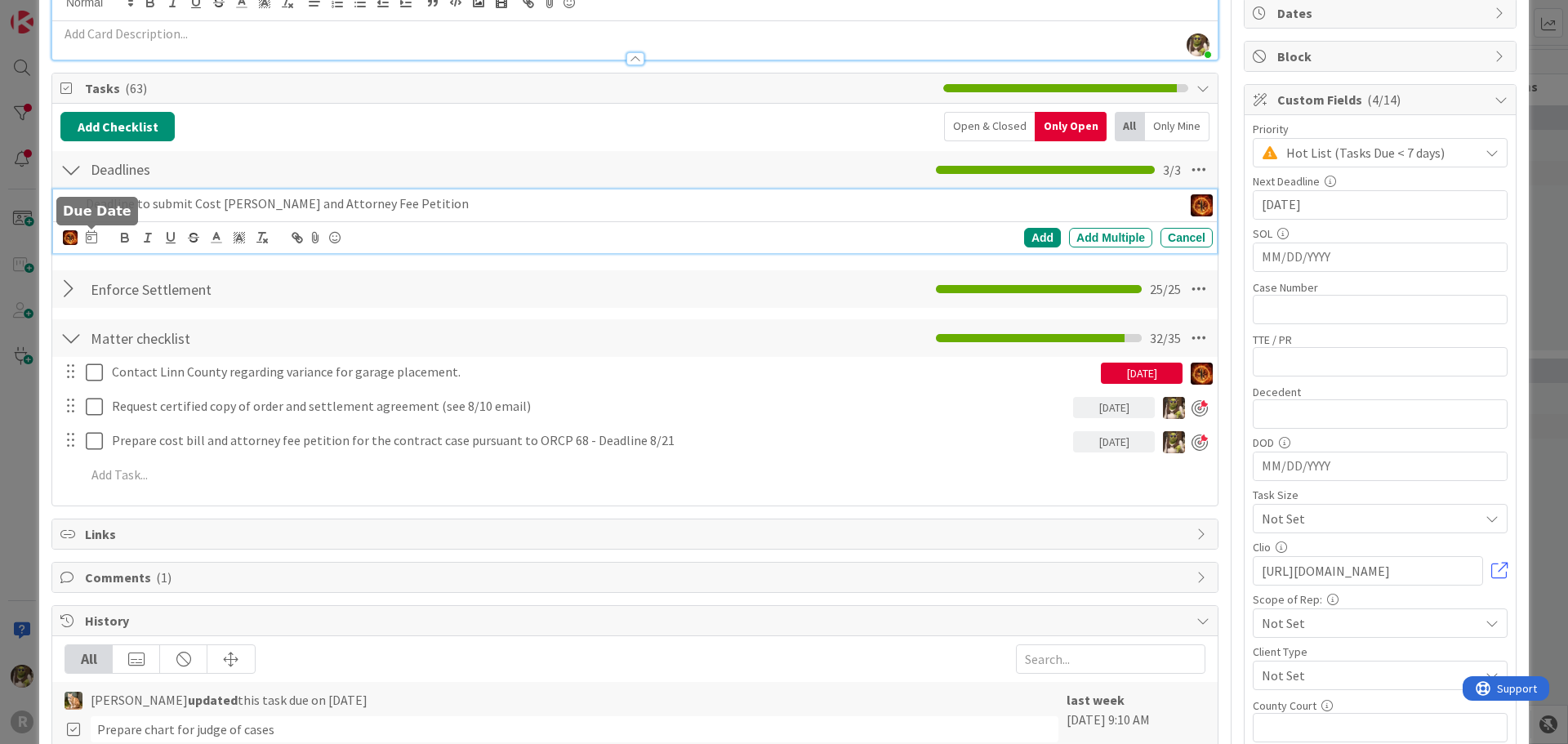
click at [90, 239] on icon at bounding box center [91, 236] width 11 height 13
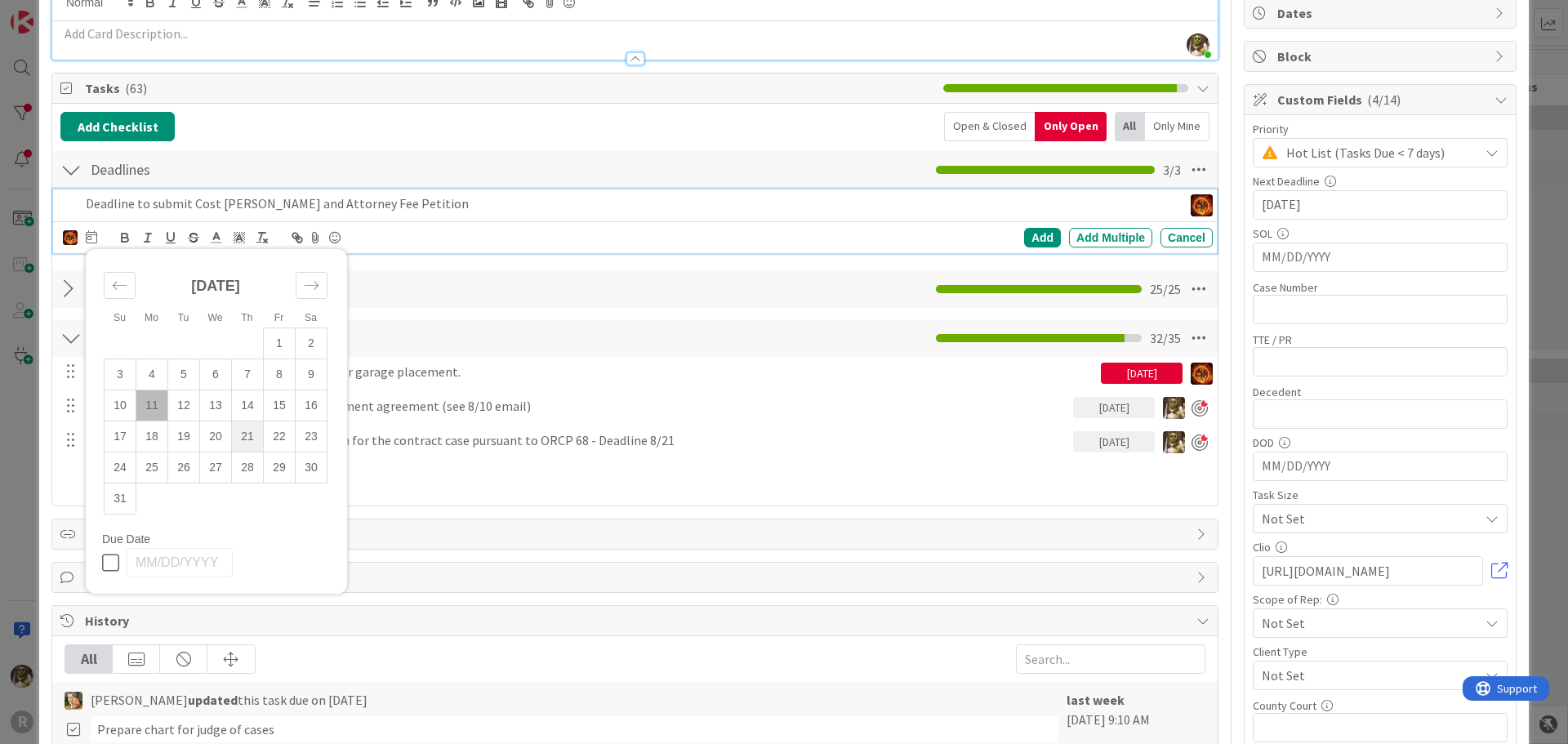
click at [248, 436] on td "21" at bounding box center [248, 437] width 32 height 31
click at [1024, 236] on div "Add" at bounding box center [1042, 237] width 37 height 19
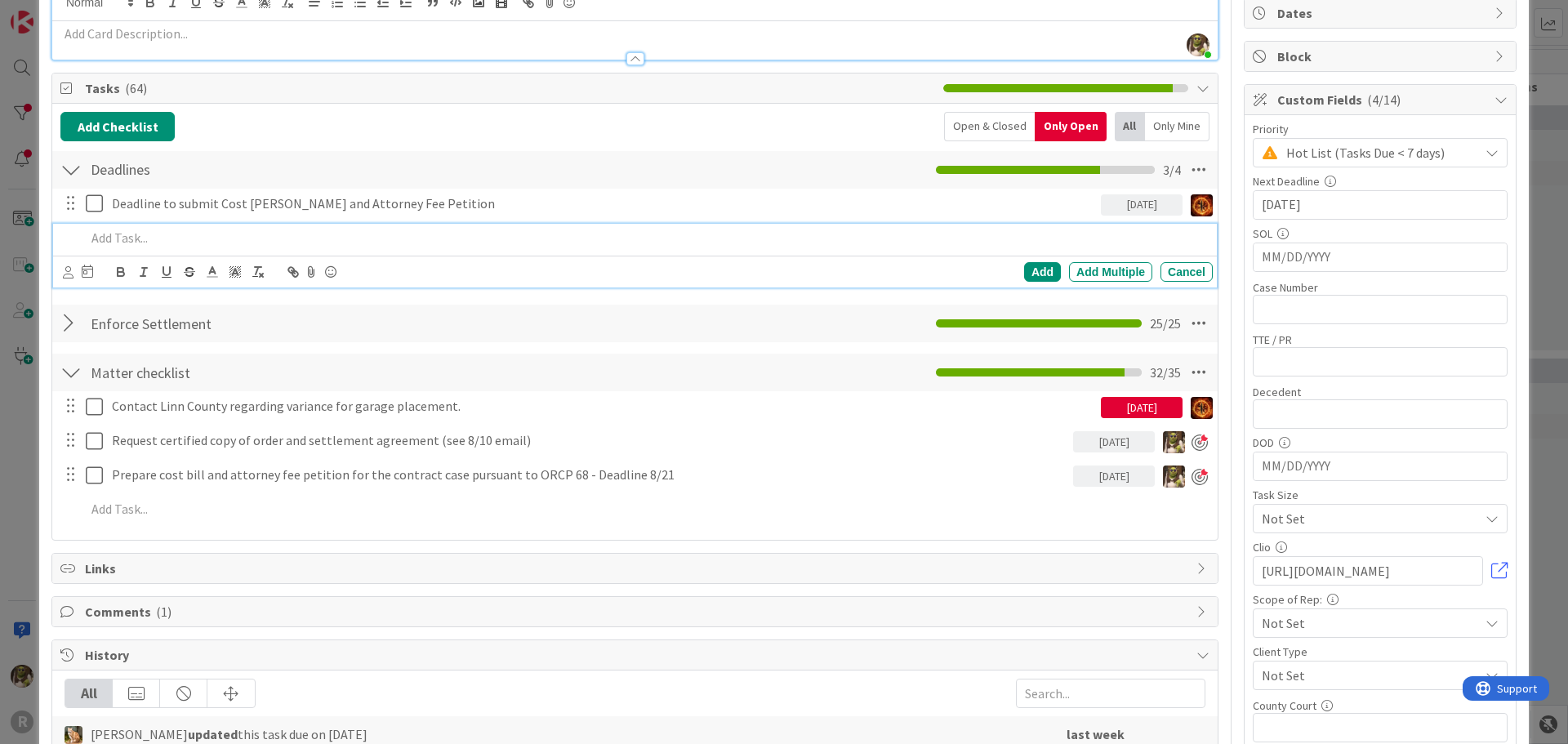
click at [130, 235] on p at bounding box center [646, 237] width 1121 height 18
click at [60, 268] on div "[PERSON_NAME] [PERSON_NAME] [PERSON_NAME] [PERSON_NAME] [PERSON_NAME] [PERSON_N…" at bounding box center [635, 271] width 1164 height 32
click at [66, 273] on icon at bounding box center [68, 272] width 10 height 12
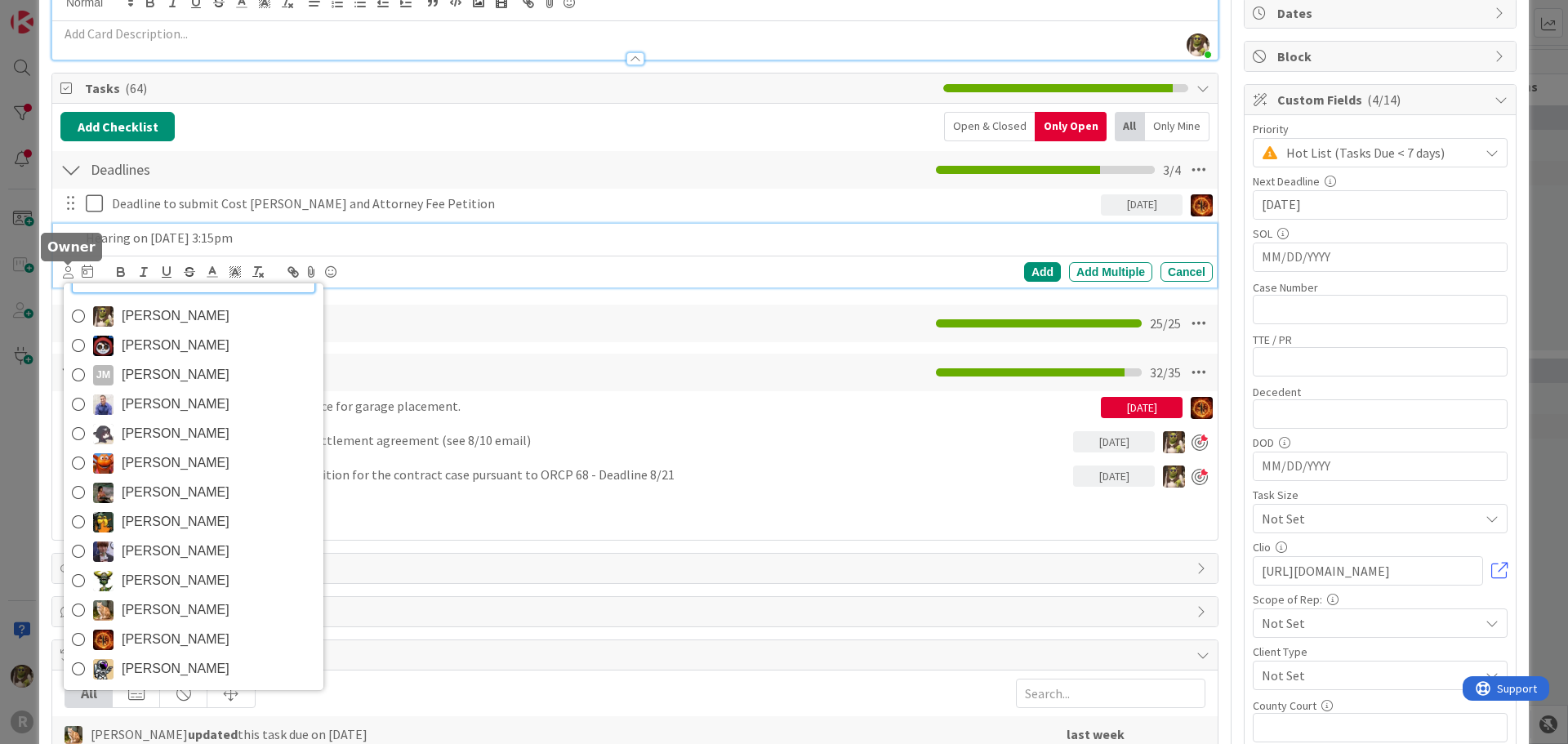
scroll to position [8, 0]
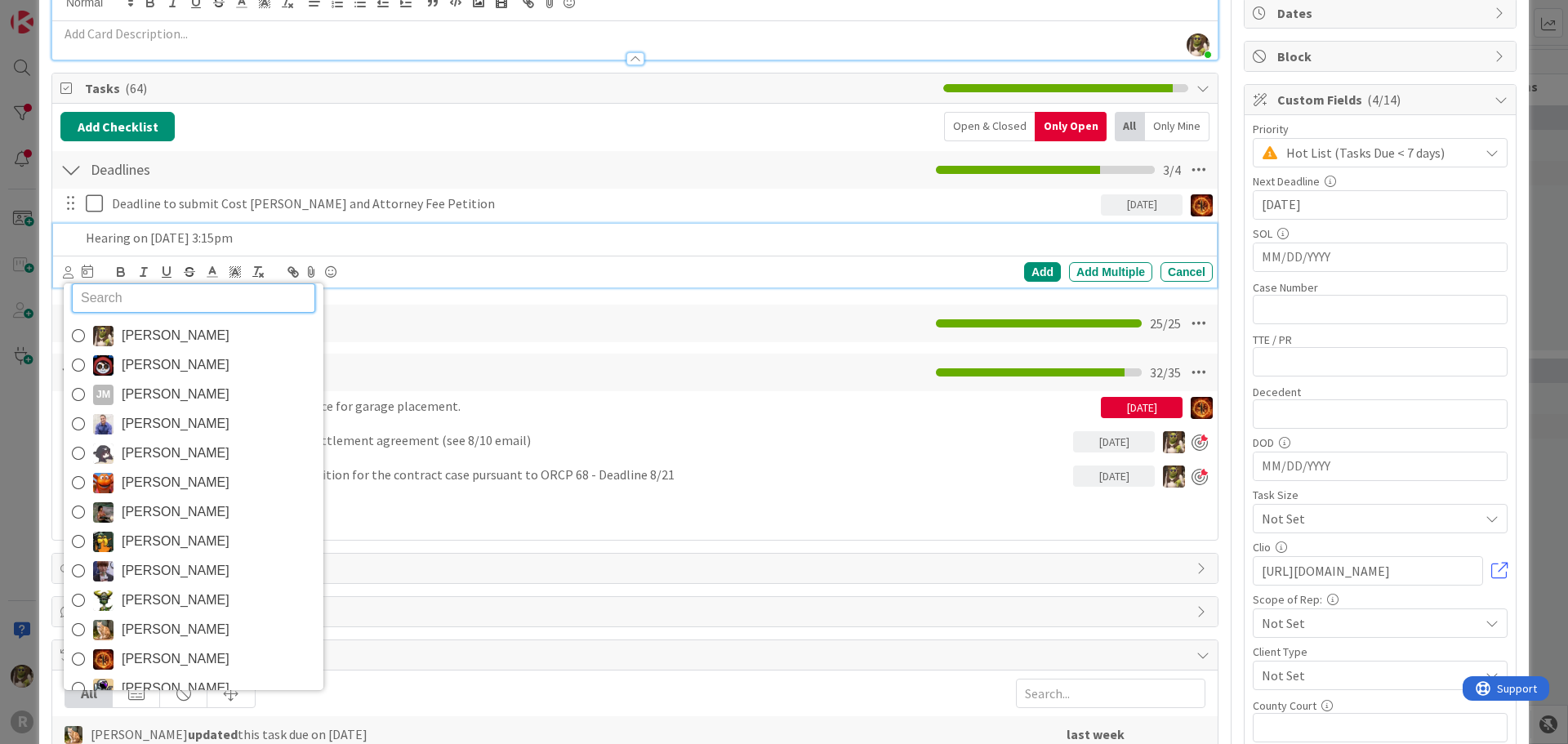
click at [123, 656] on span "[PERSON_NAME]" at bounding box center [175, 659] width 108 height 25
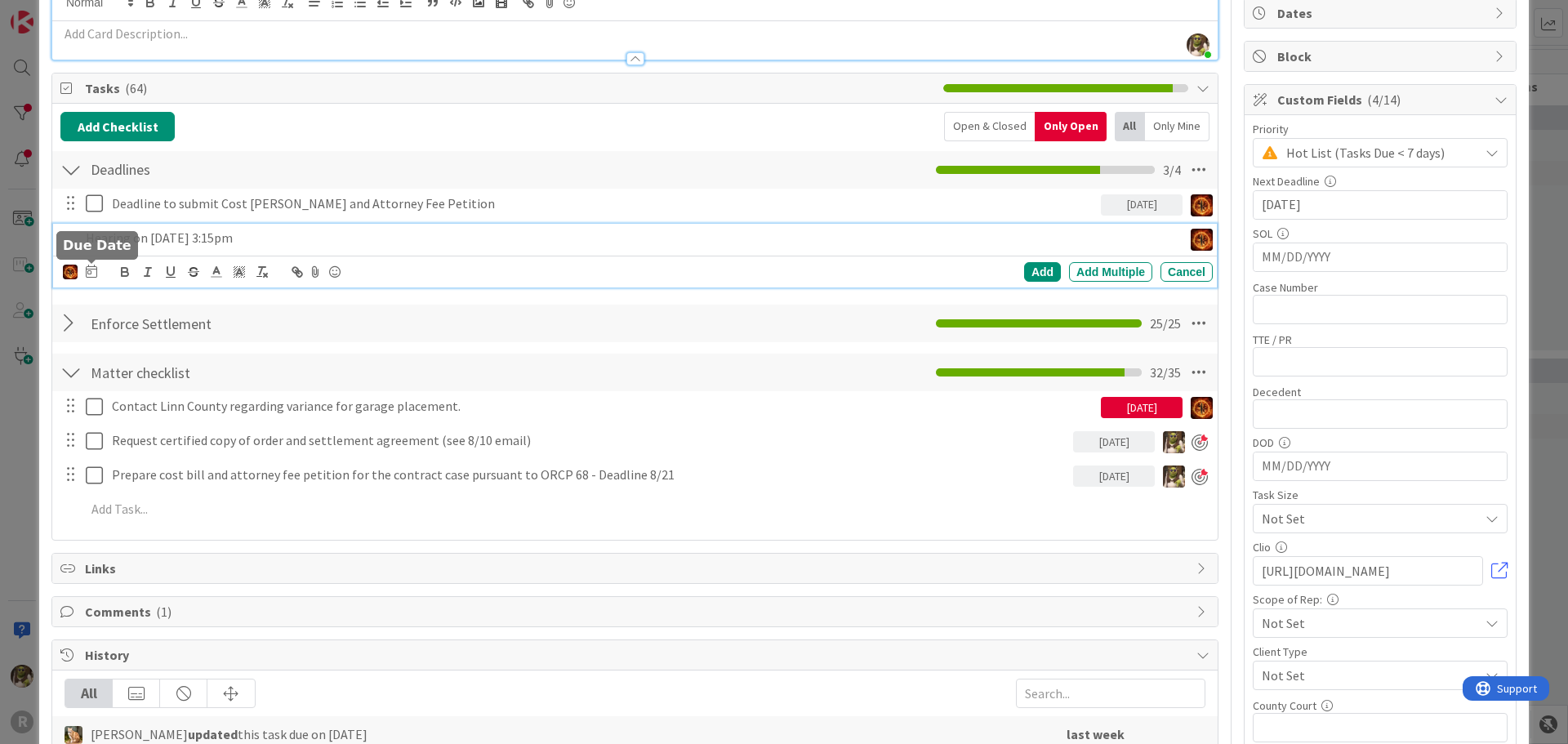
click at [88, 273] on icon at bounding box center [91, 270] width 11 height 13
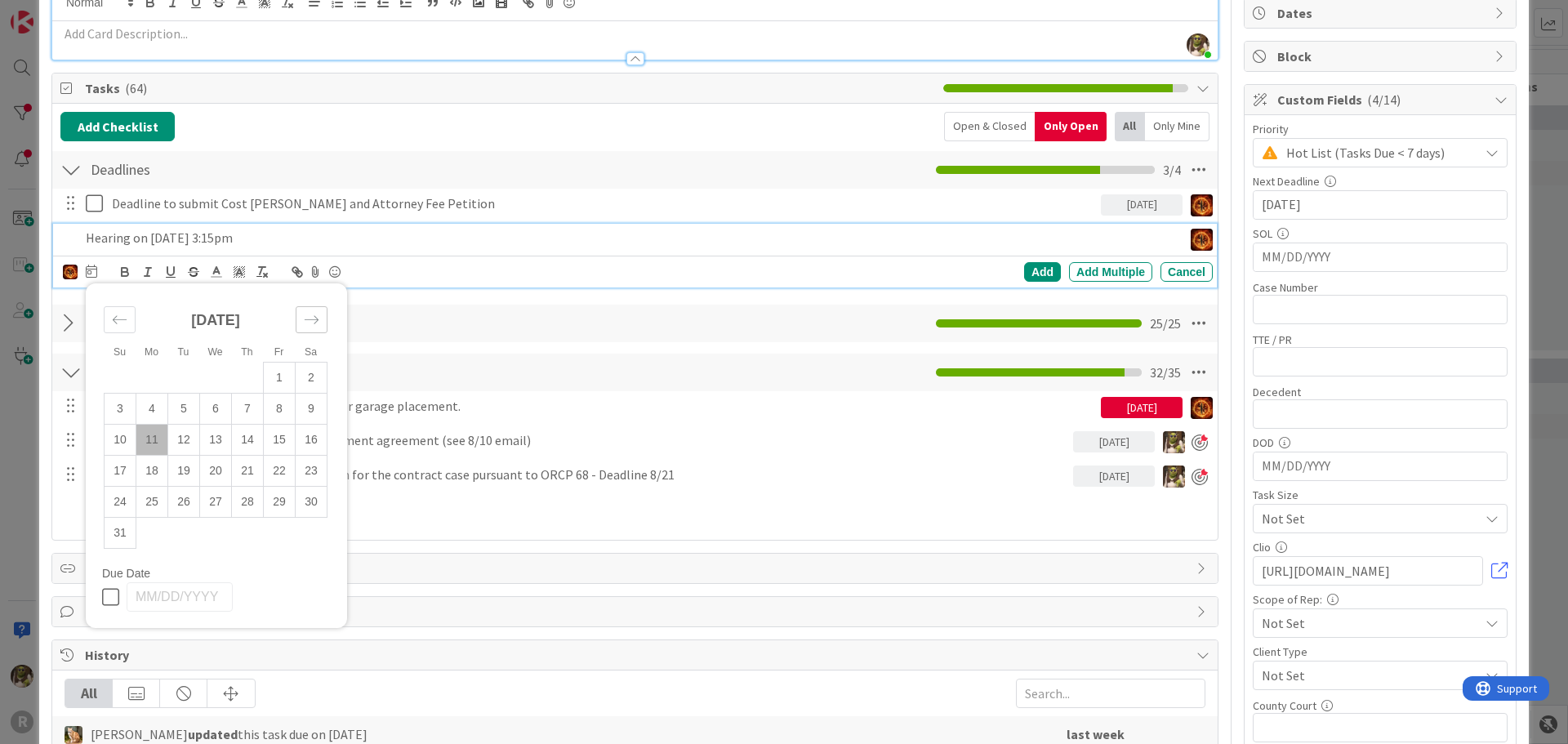
click at [316, 323] on icon "Move forward to switch to the next month." at bounding box center [312, 320] width 16 height 16
click at [186, 473] on td "23" at bounding box center [184, 471] width 32 height 31
click at [1034, 274] on div "Add" at bounding box center [1042, 272] width 37 height 19
